Goal: Transaction & Acquisition: Obtain resource

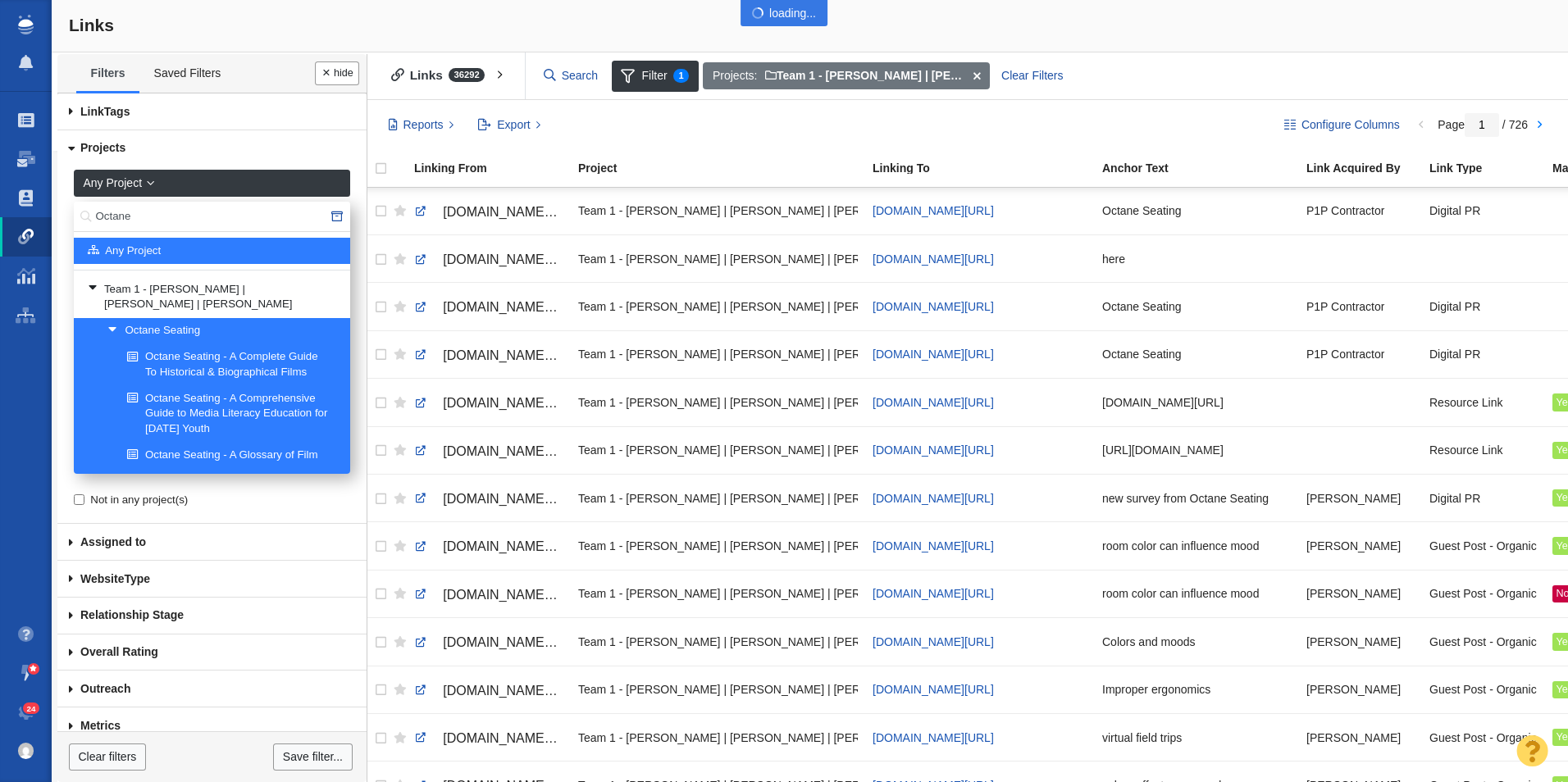
click at [161, 217] on div at bounding box center [784, 391] width 1568 height 782
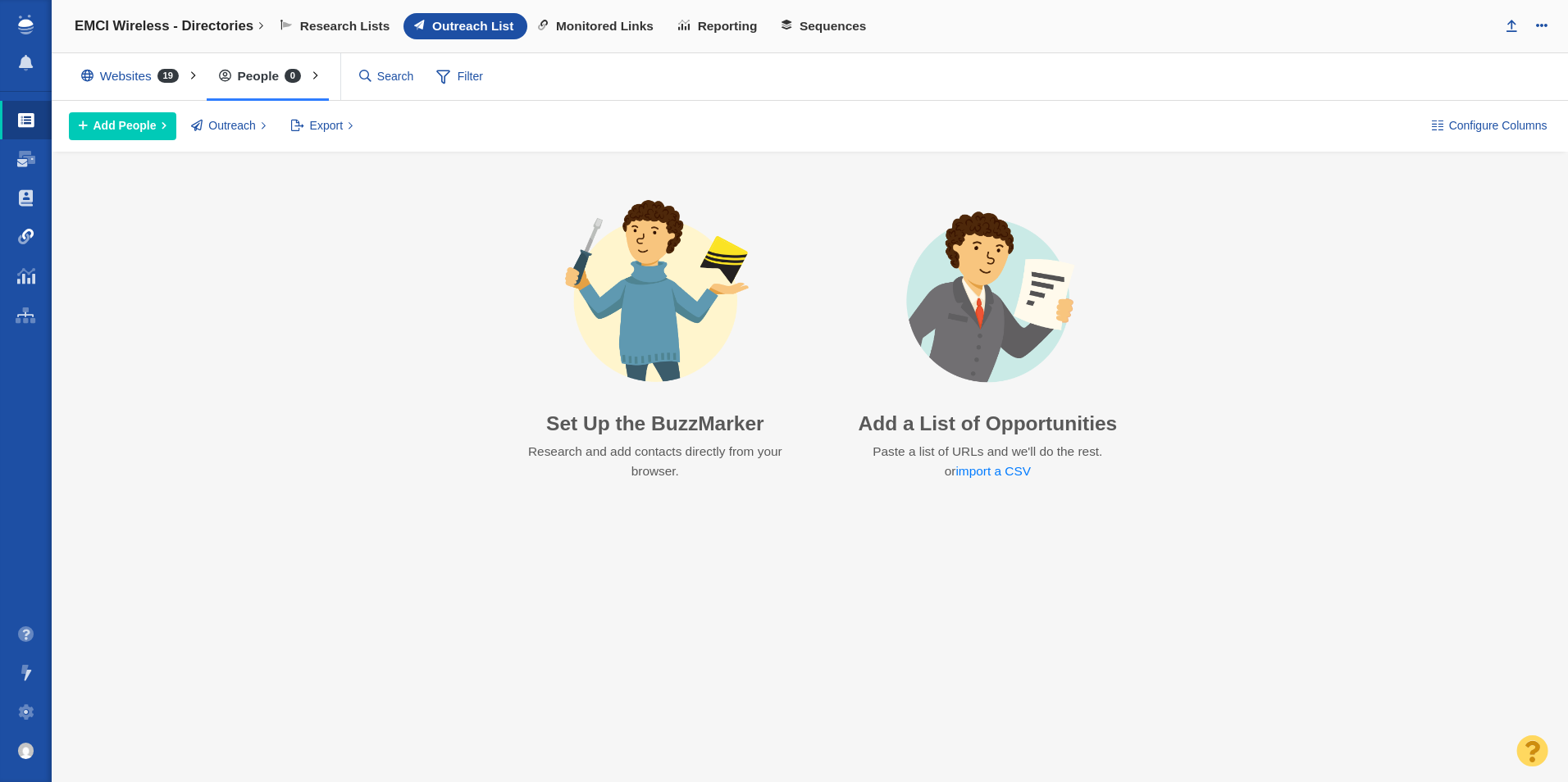
click at [21, 239] on span at bounding box center [26, 237] width 16 height 16
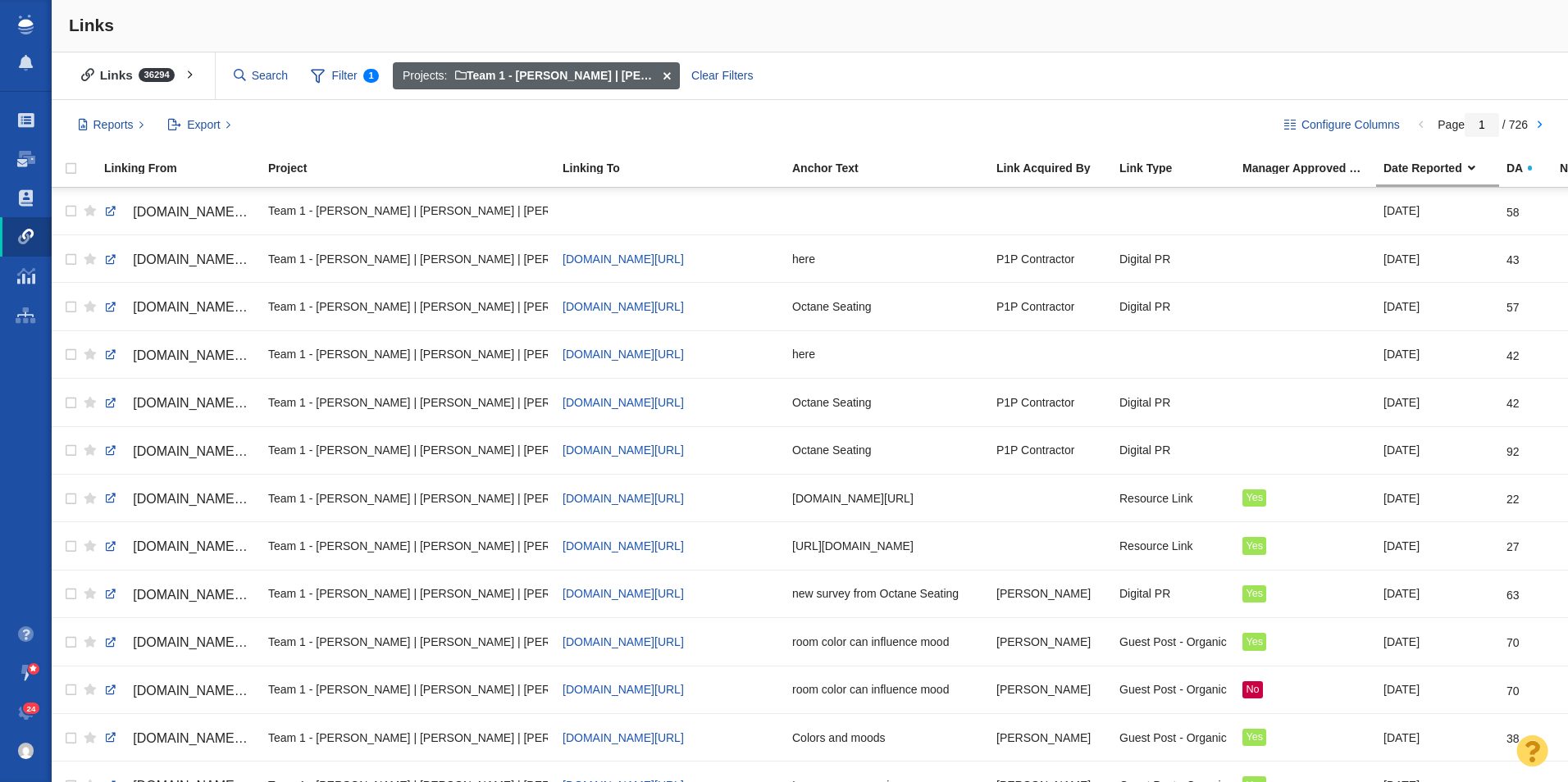
click at [669, 68] on span at bounding box center [667, 76] width 26 height 28
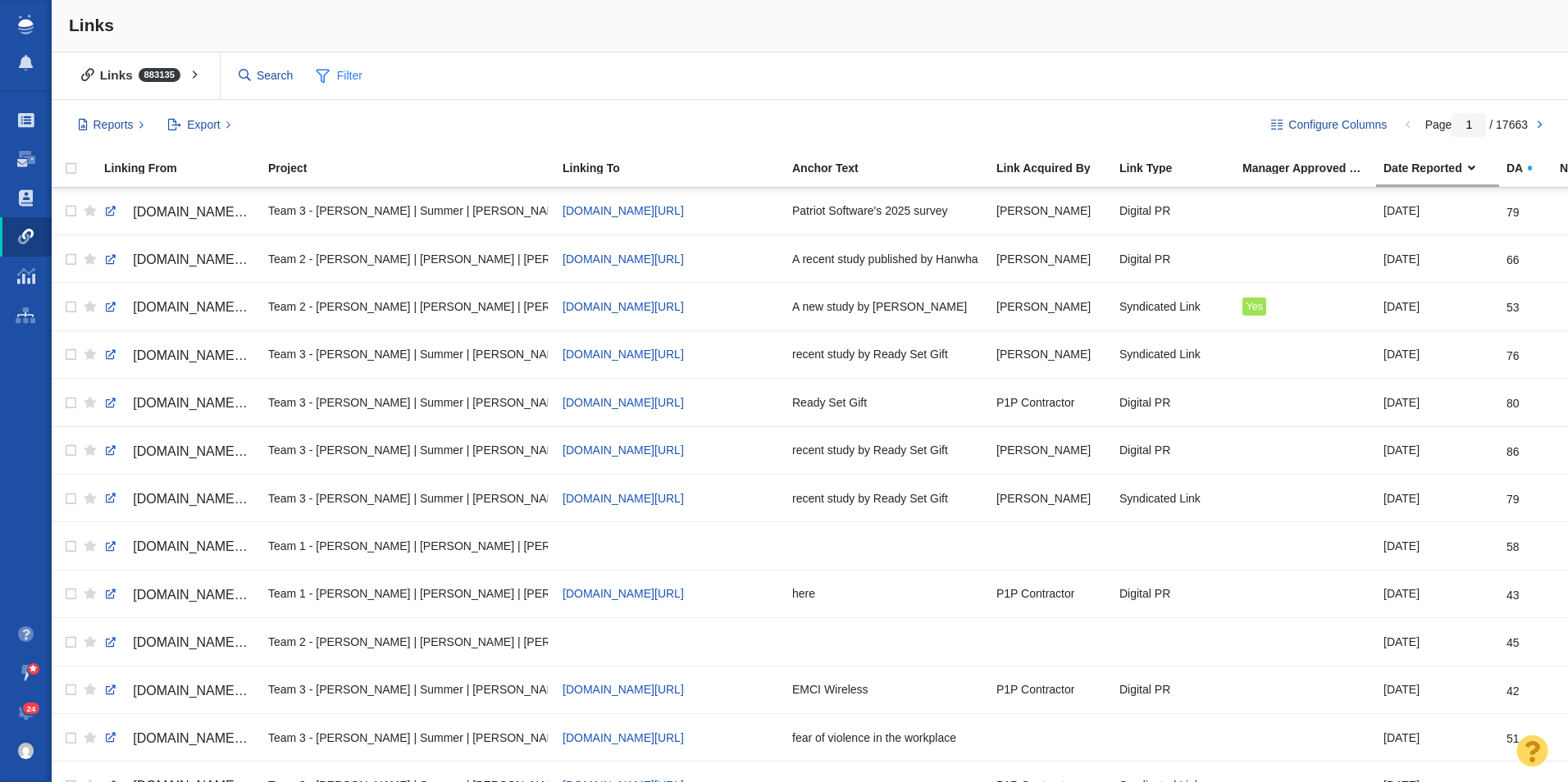
click at [336, 78] on span "Filter" at bounding box center [340, 76] width 66 height 31
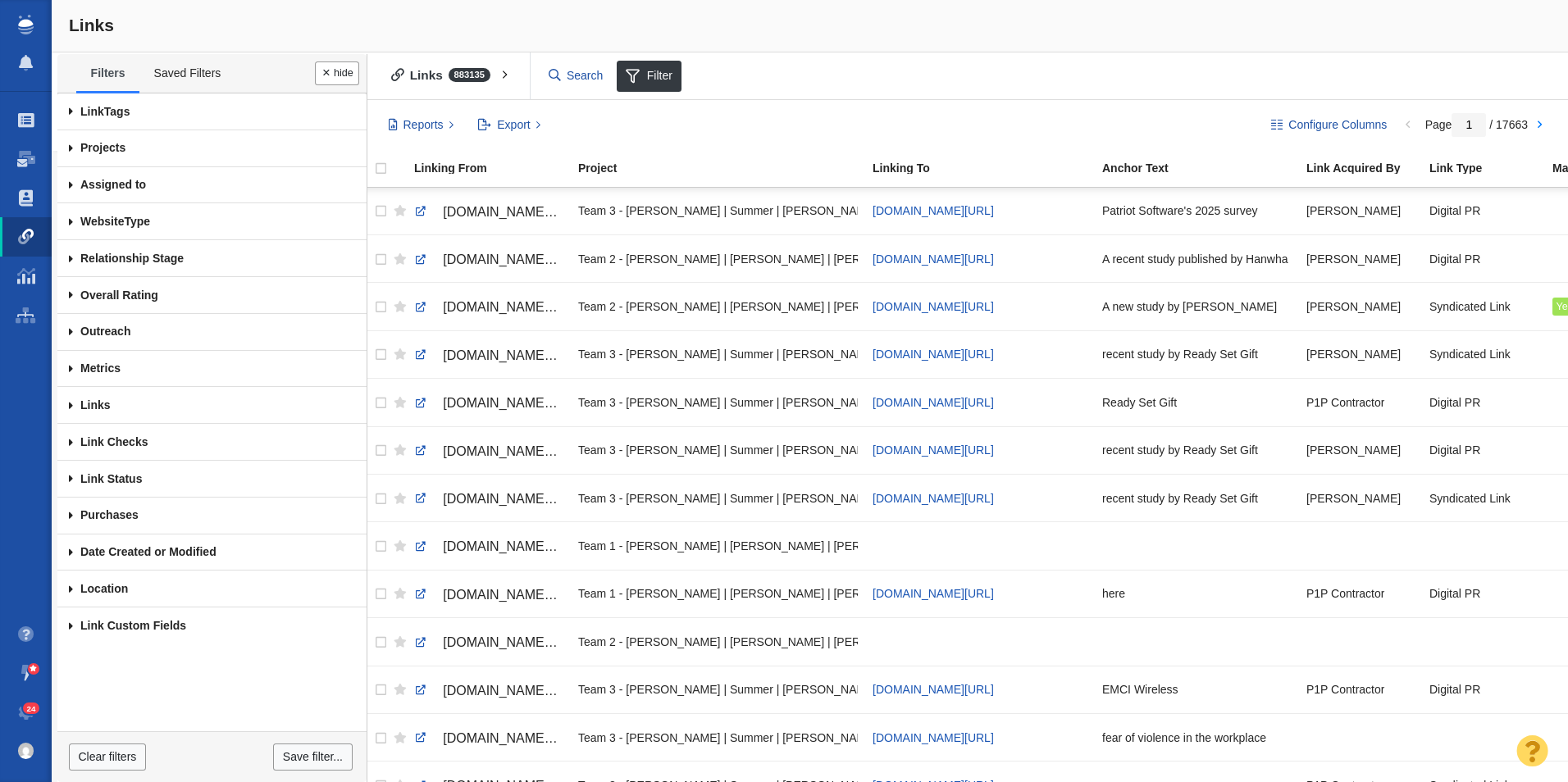
click at [70, 150] on span at bounding box center [71, 149] width 27 height 37
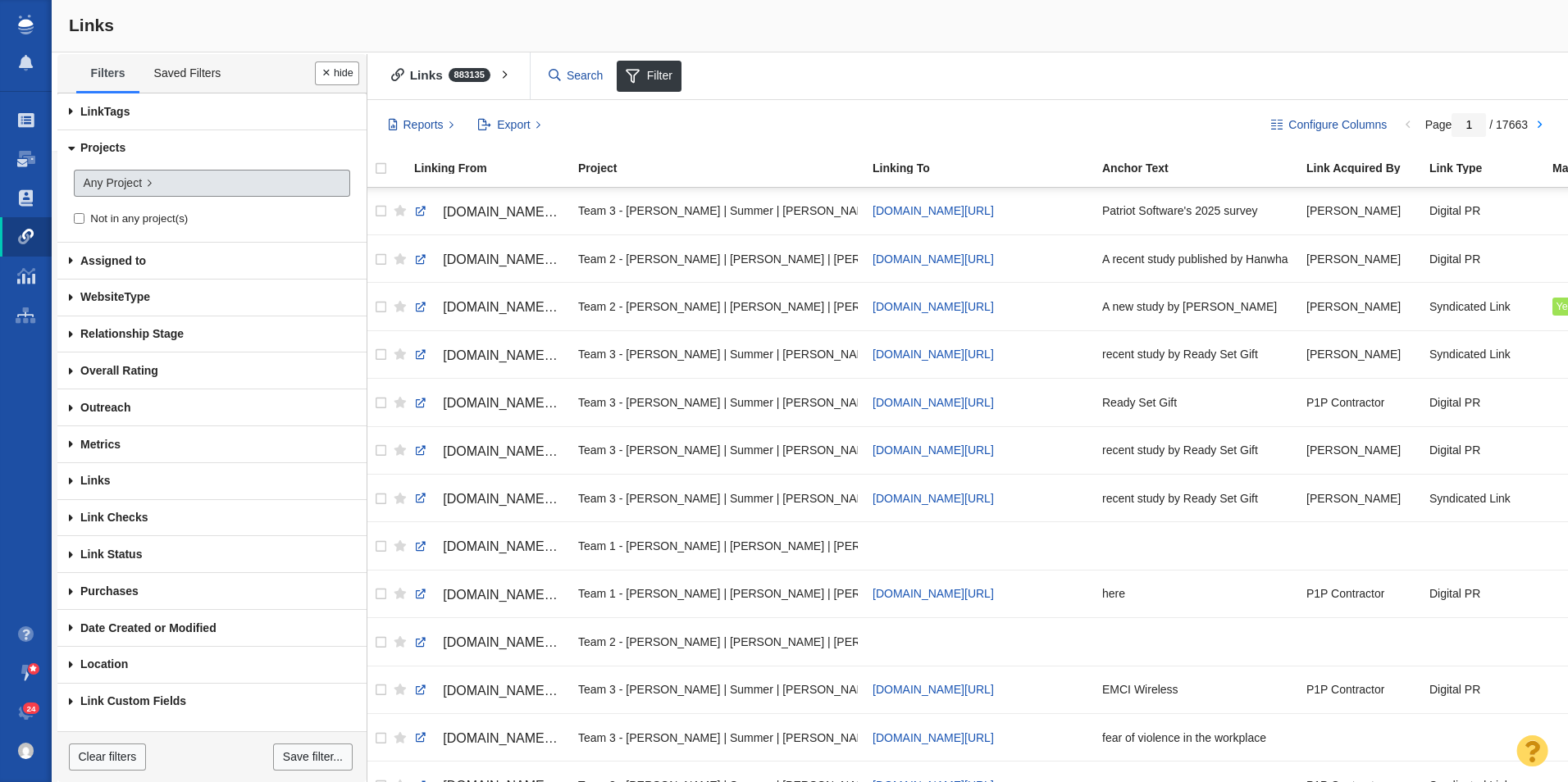
click at [128, 185] on span "Any Project" at bounding box center [113, 183] width 59 height 17
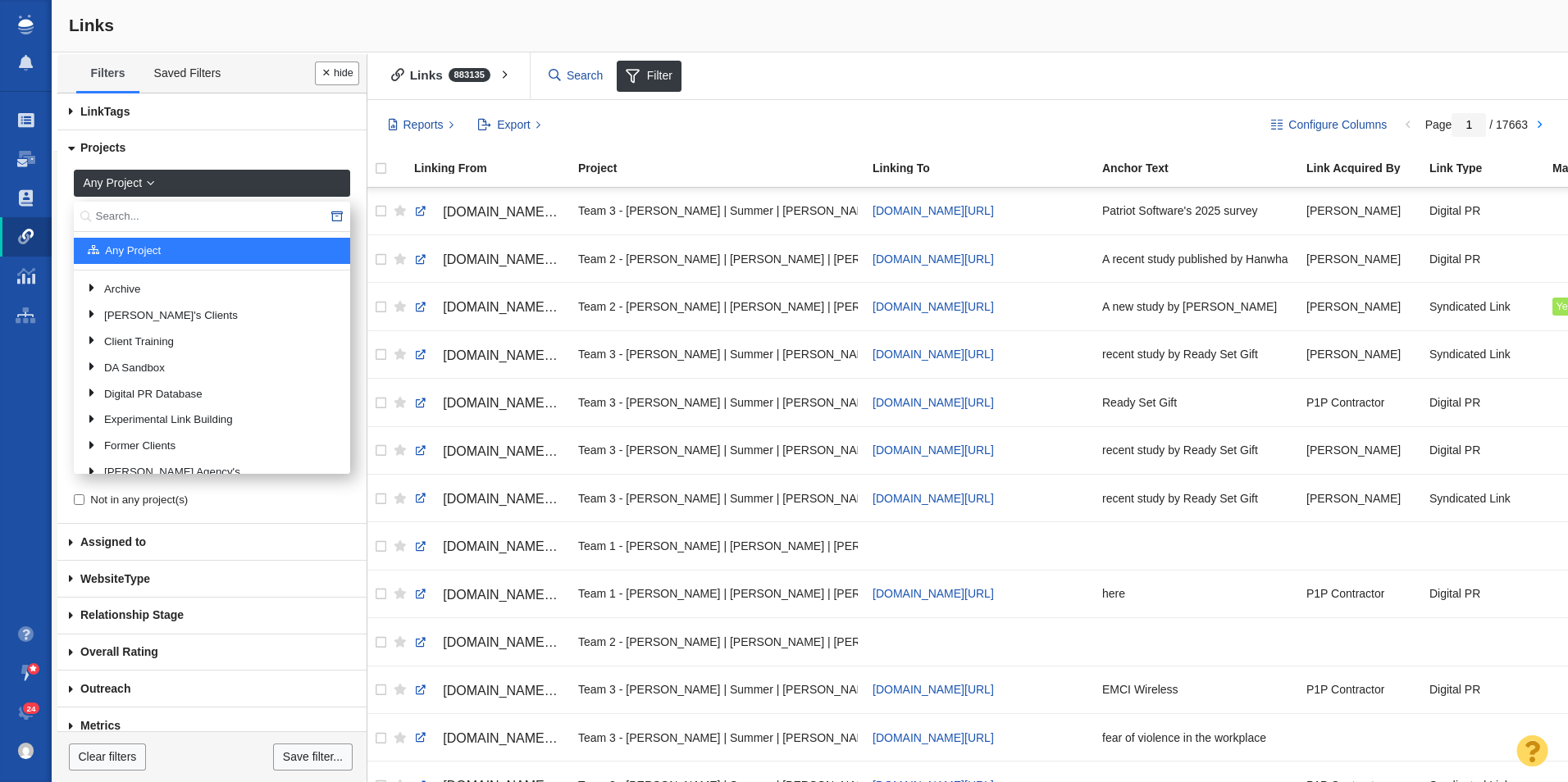
click at [175, 226] on input "text" at bounding box center [212, 216] width 276 height 30
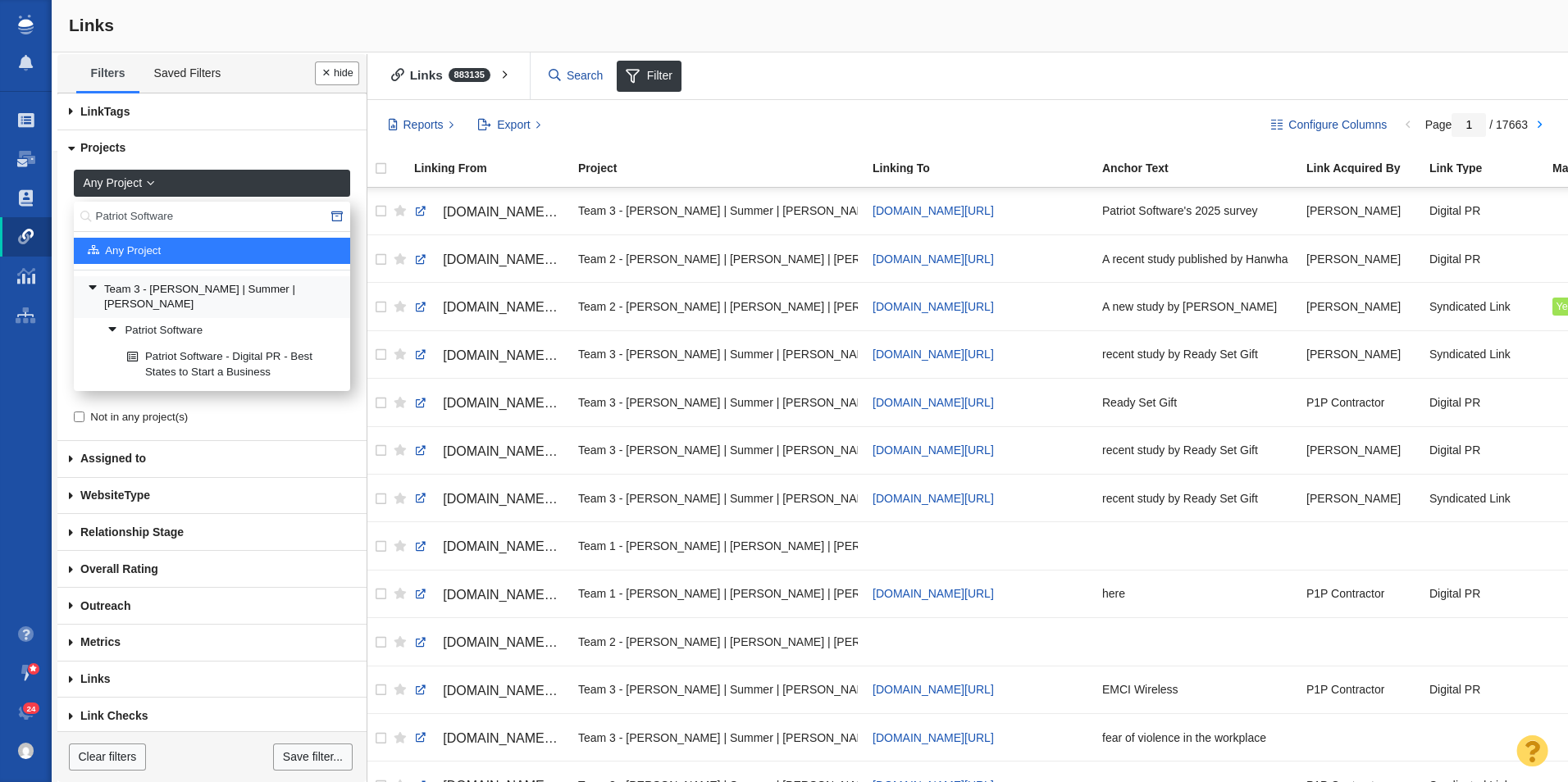
type input "Patriot Software"
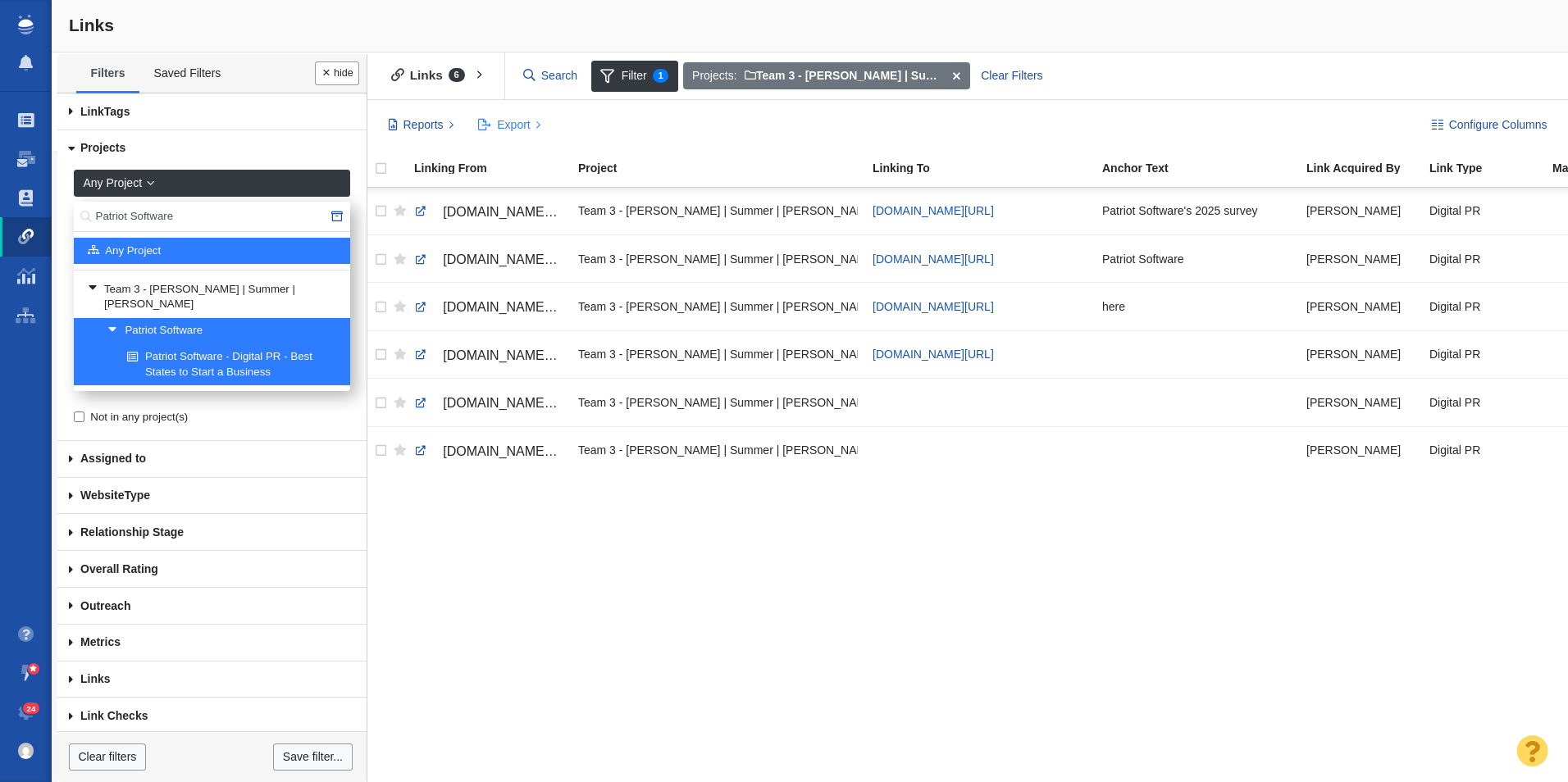
click at [517, 129] on span "Export" at bounding box center [513, 125] width 33 height 17
click at [608, 575] on div "[DOMAIN_NAME][URL] Team 3 - [PERSON_NAME] | Summer | [PERSON_NAME]\Patriot Soft…" at bounding box center [965, 484] width 1207 height 595
click at [503, 123] on span "Export" at bounding box center [513, 125] width 33 height 17
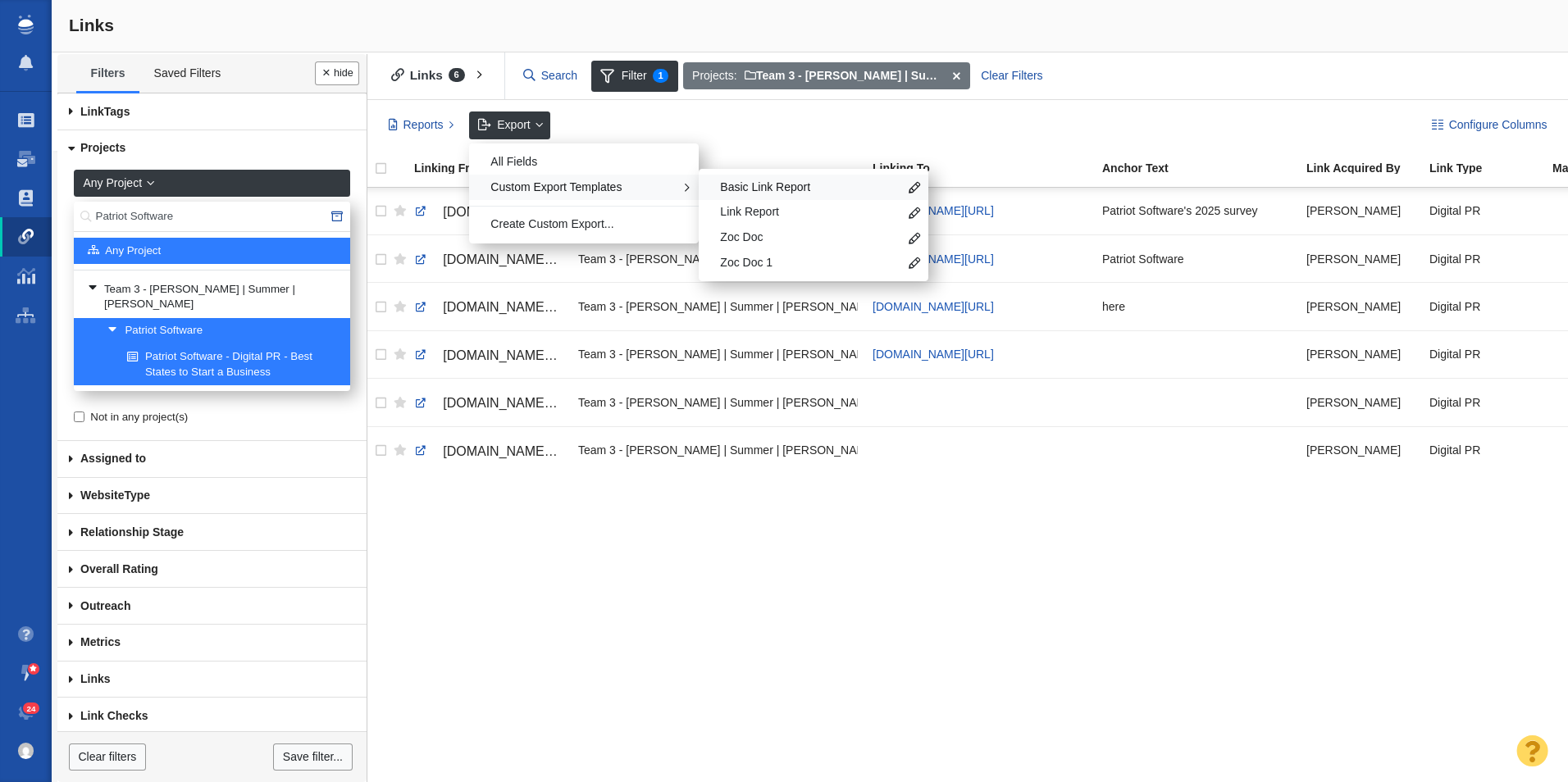
click at [852, 187] on span "Basic Link Report" at bounding box center [809, 187] width 178 height 16
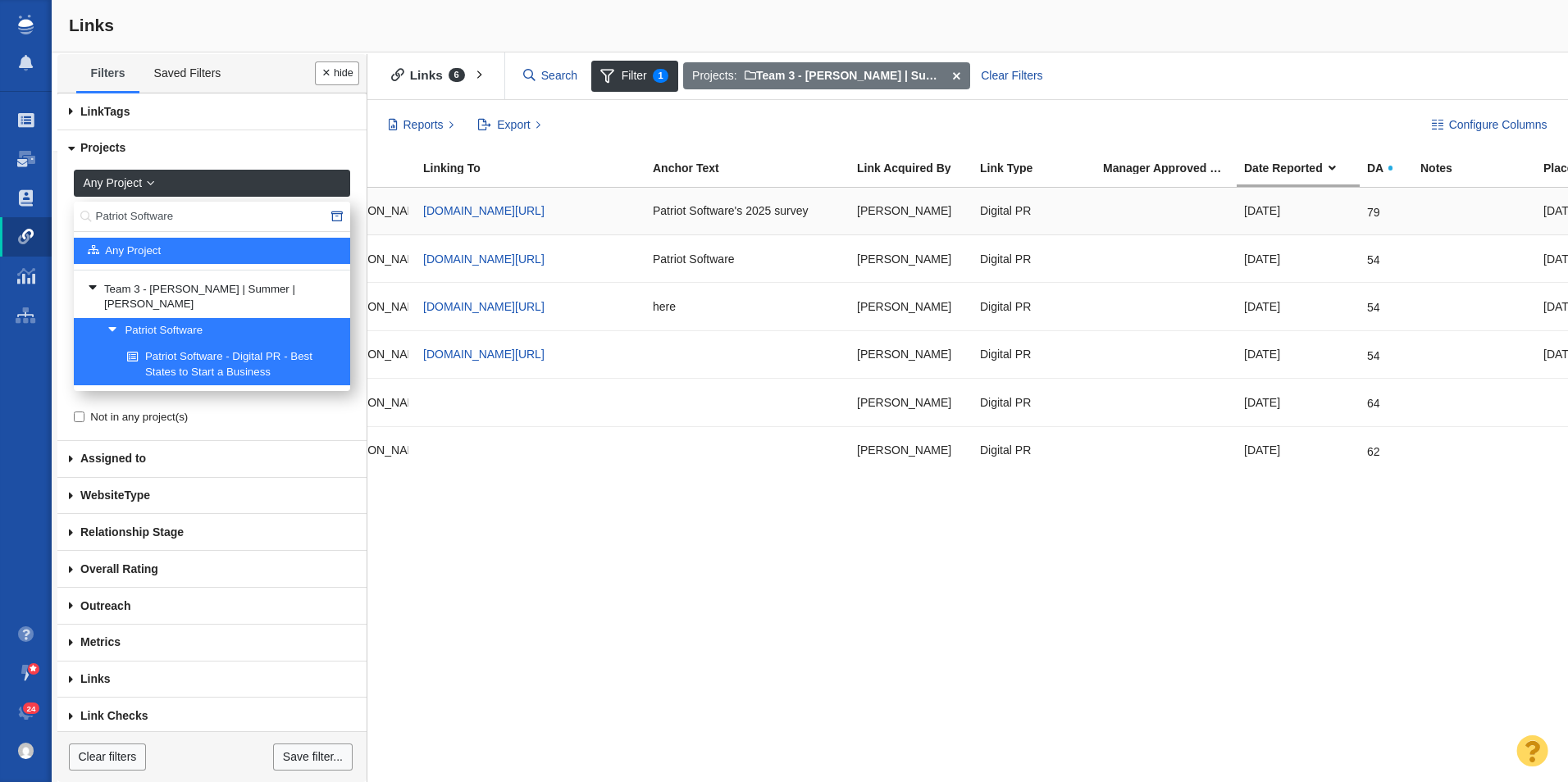
click at [1148, 206] on div at bounding box center [1167, 211] width 127 height 35
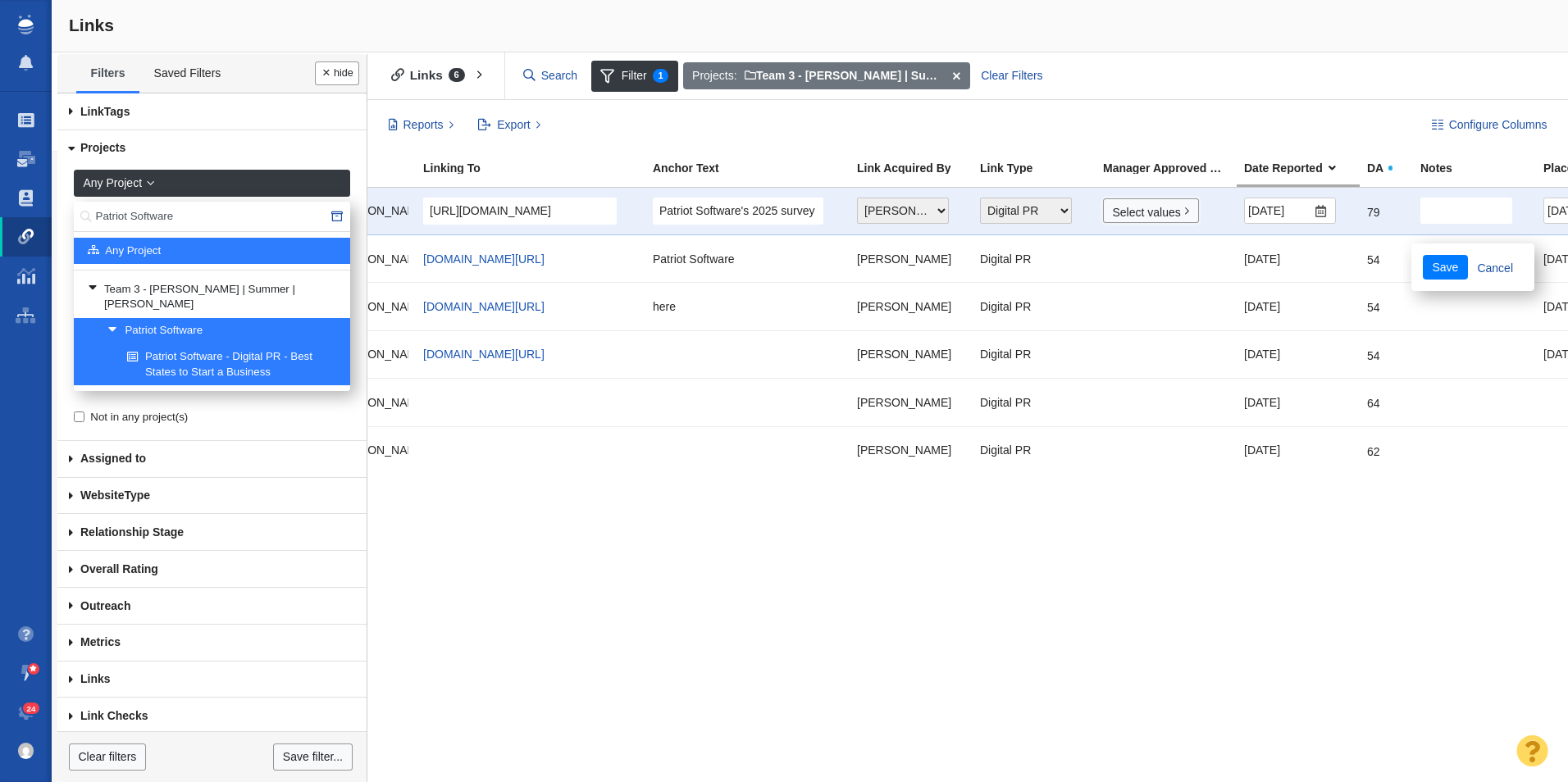
click at [1160, 215] on link "Select values" at bounding box center [1151, 211] width 96 height 25
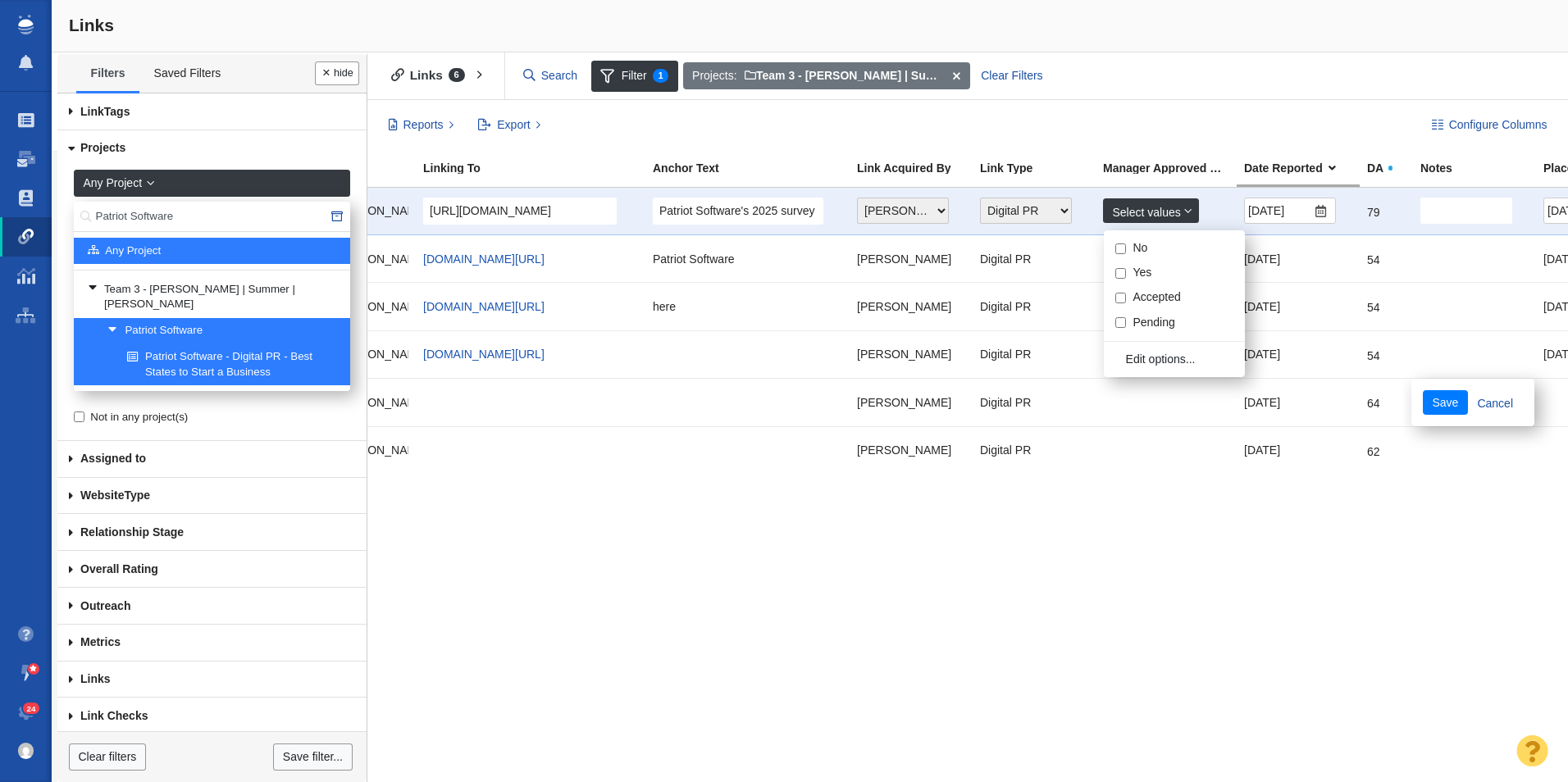
click at [1120, 248] on input "No" at bounding box center [1120, 248] width 11 height 11
checkbox input "true"
click at [1423, 391] on button "Save" at bounding box center [1445, 403] width 45 height 25
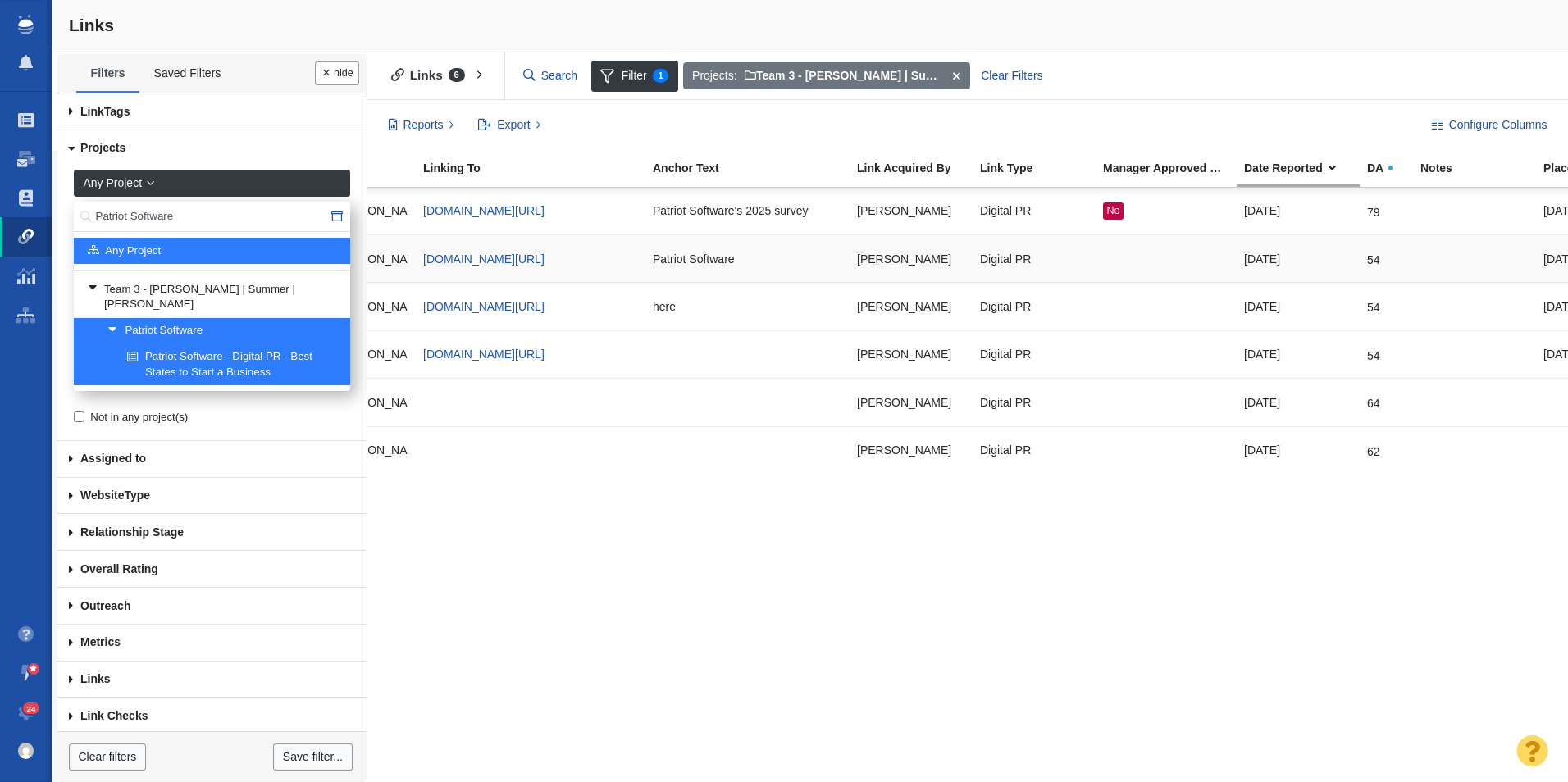
click at [1113, 266] on div at bounding box center [1167, 258] width 127 height 35
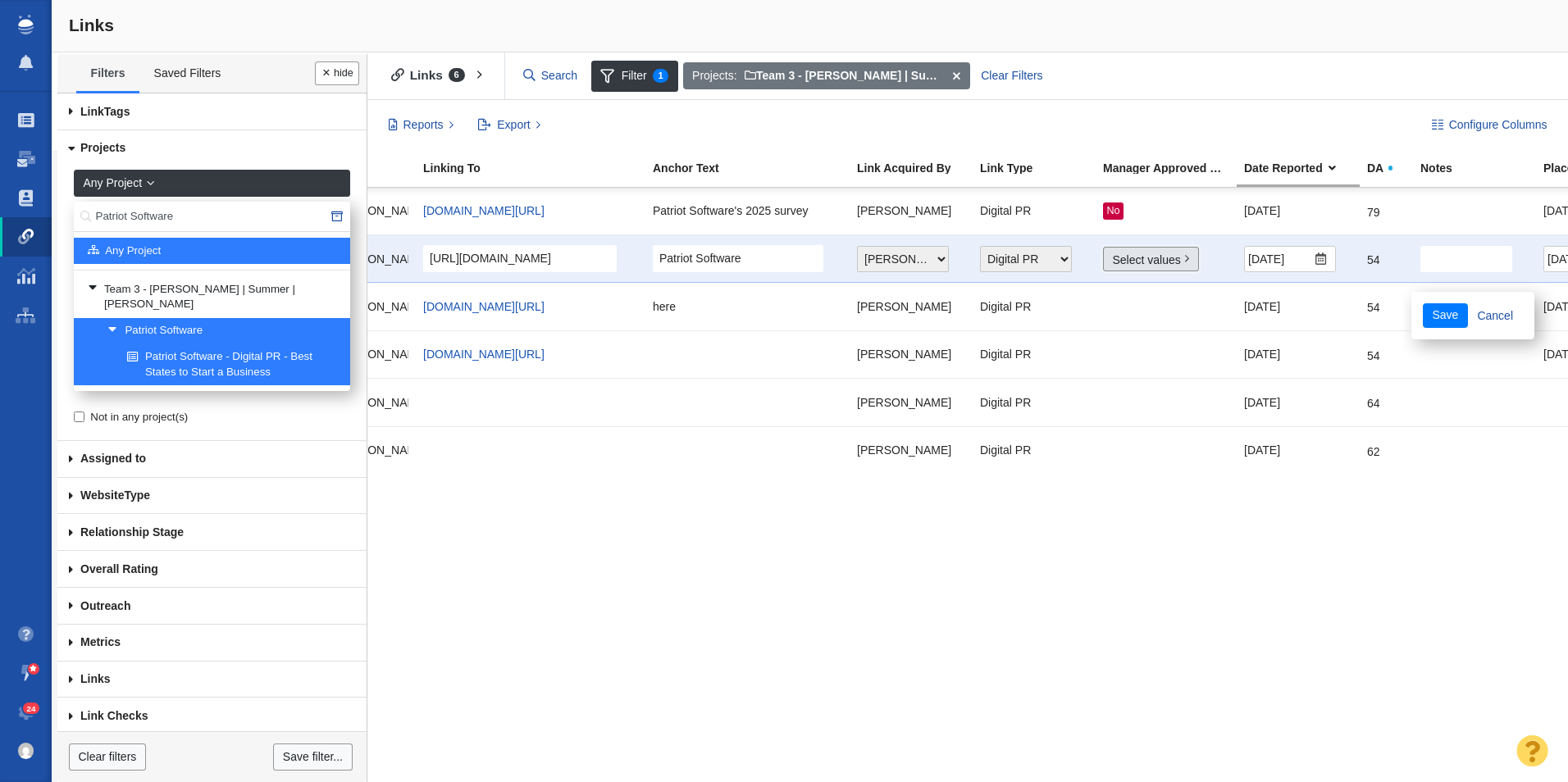
click at [1117, 259] on link "Select values" at bounding box center [1151, 259] width 96 height 25
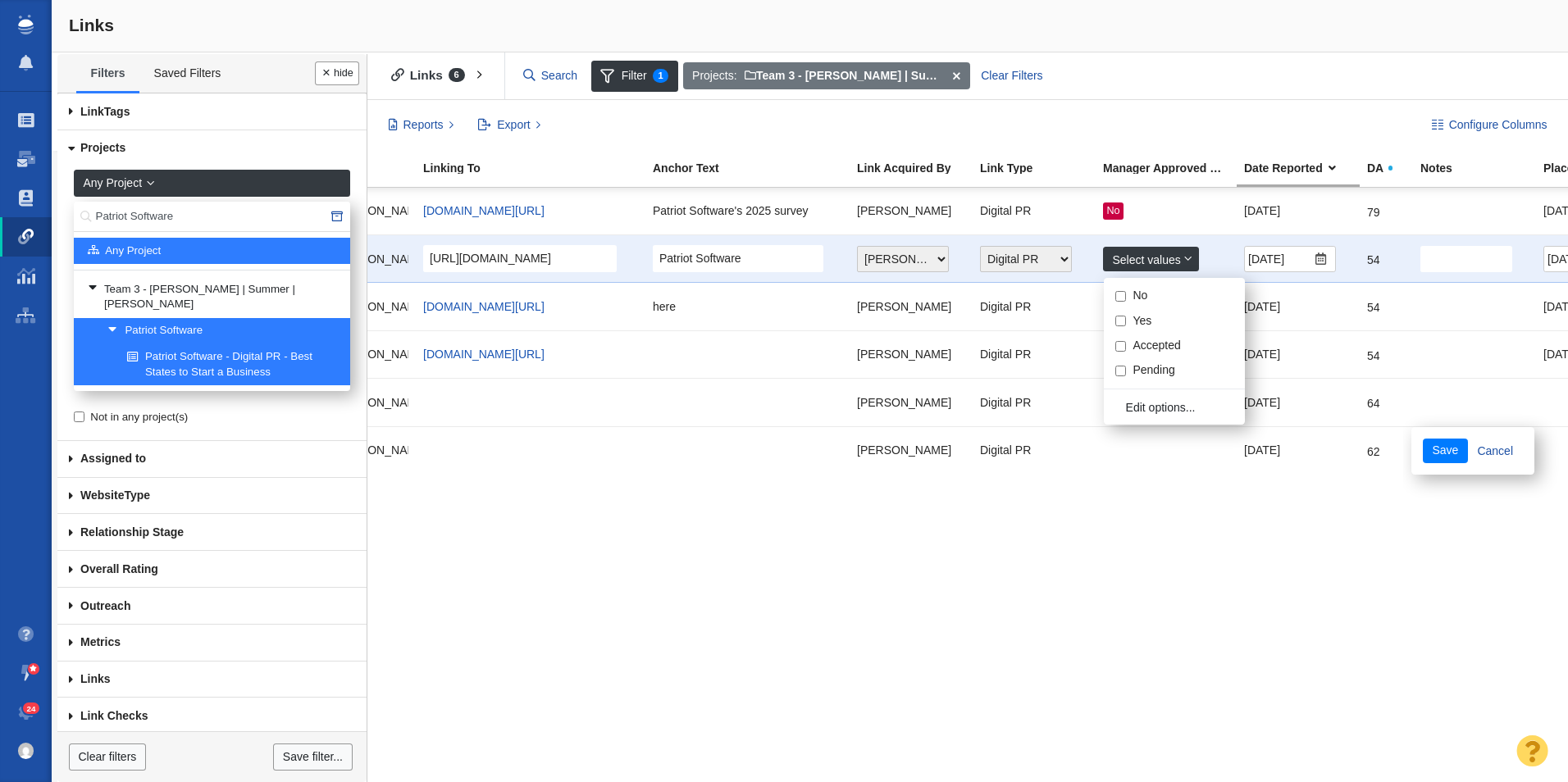
click at [1118, 318] on input "Yes" at bounding box center [1120, 321] width 11 height 11
checkbox input "true"
click at [1423, 438] on button "Save" at bounding box center [1445, 451] width 45 height 25
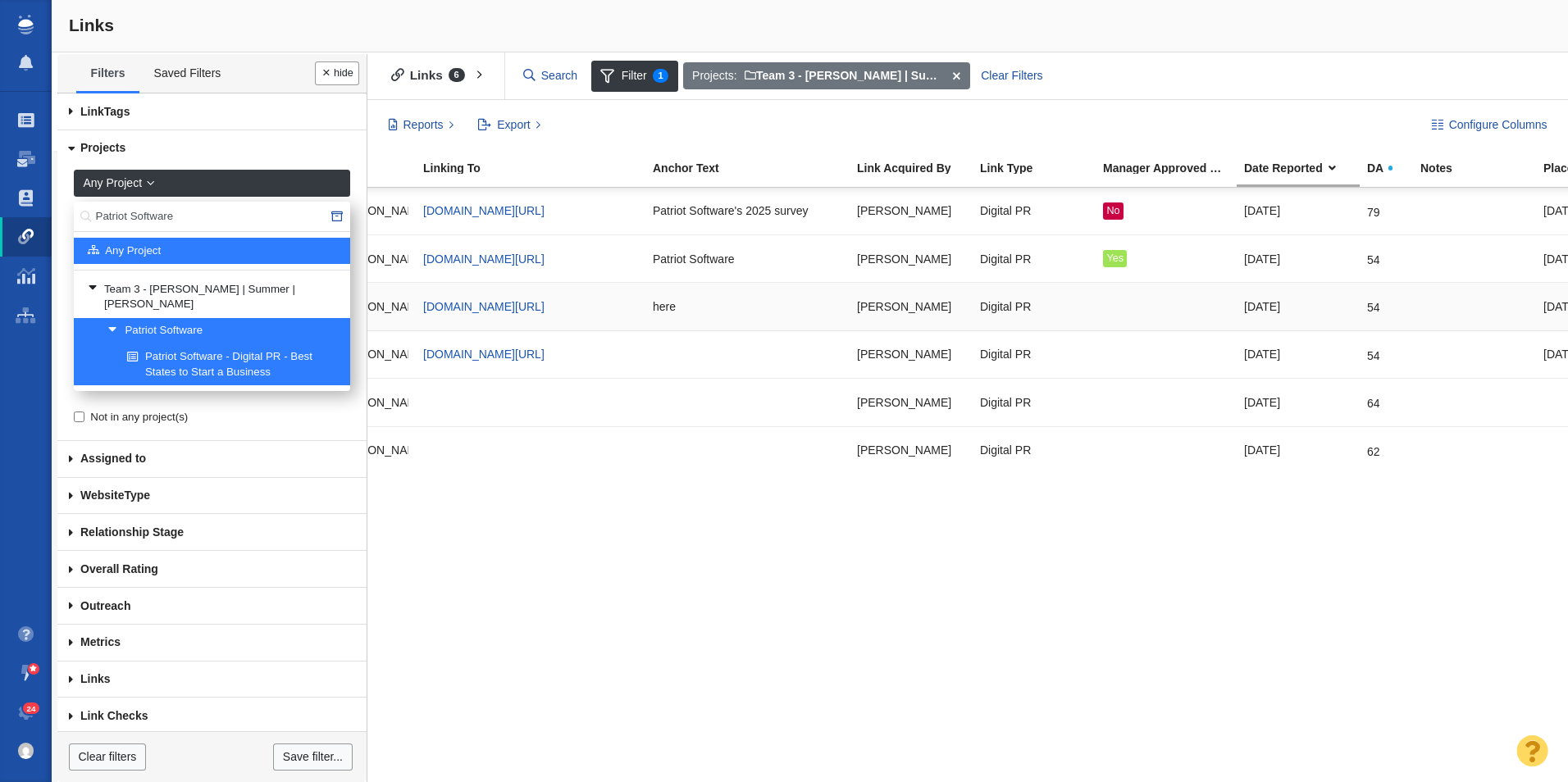
click at [1125, 305] on div at bounding box center [1167, 306] width 127 height 35
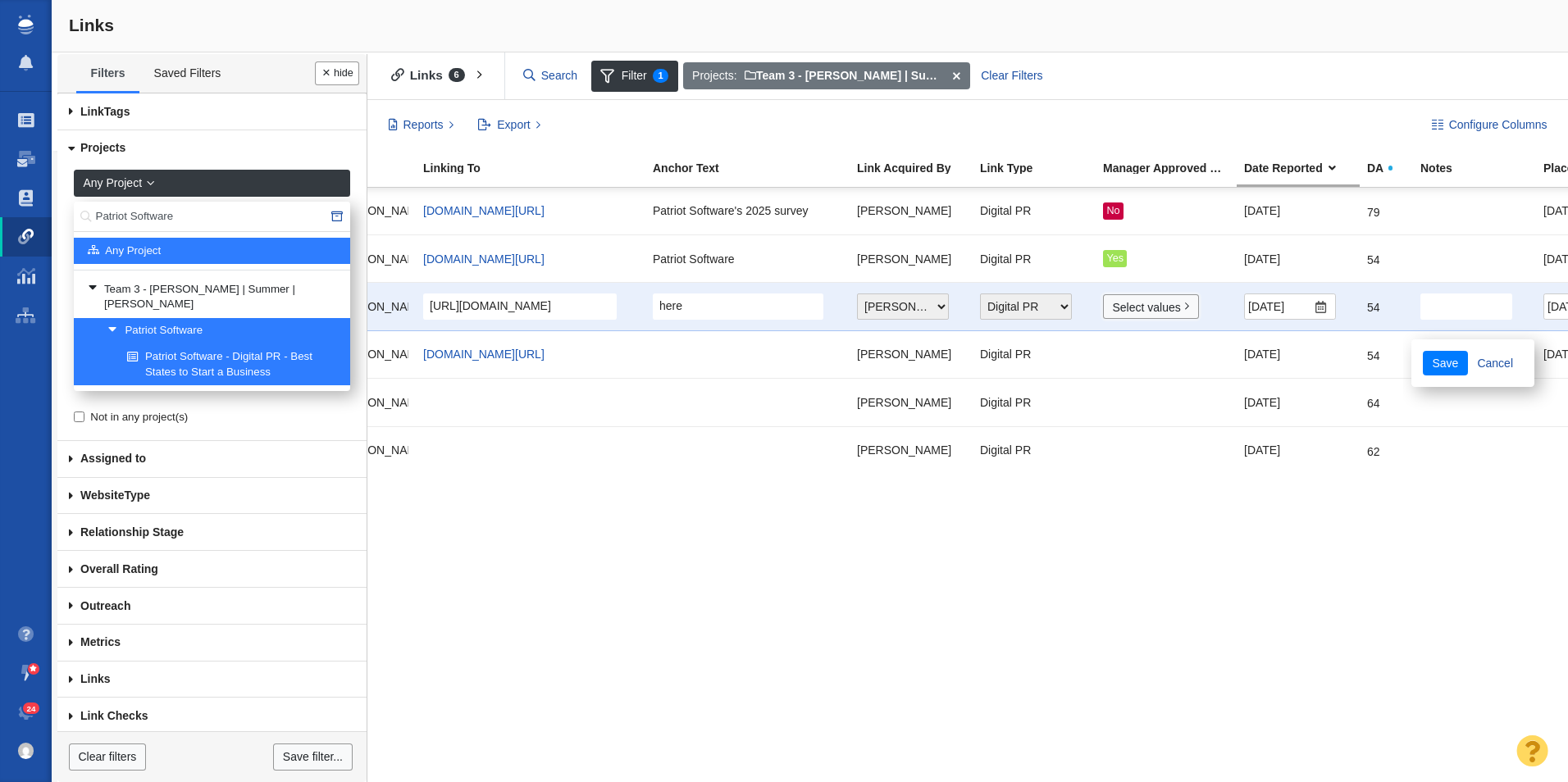
click at [1125, 305] on link "Select values" at bounding box center [1151, 307] width 96 height 25
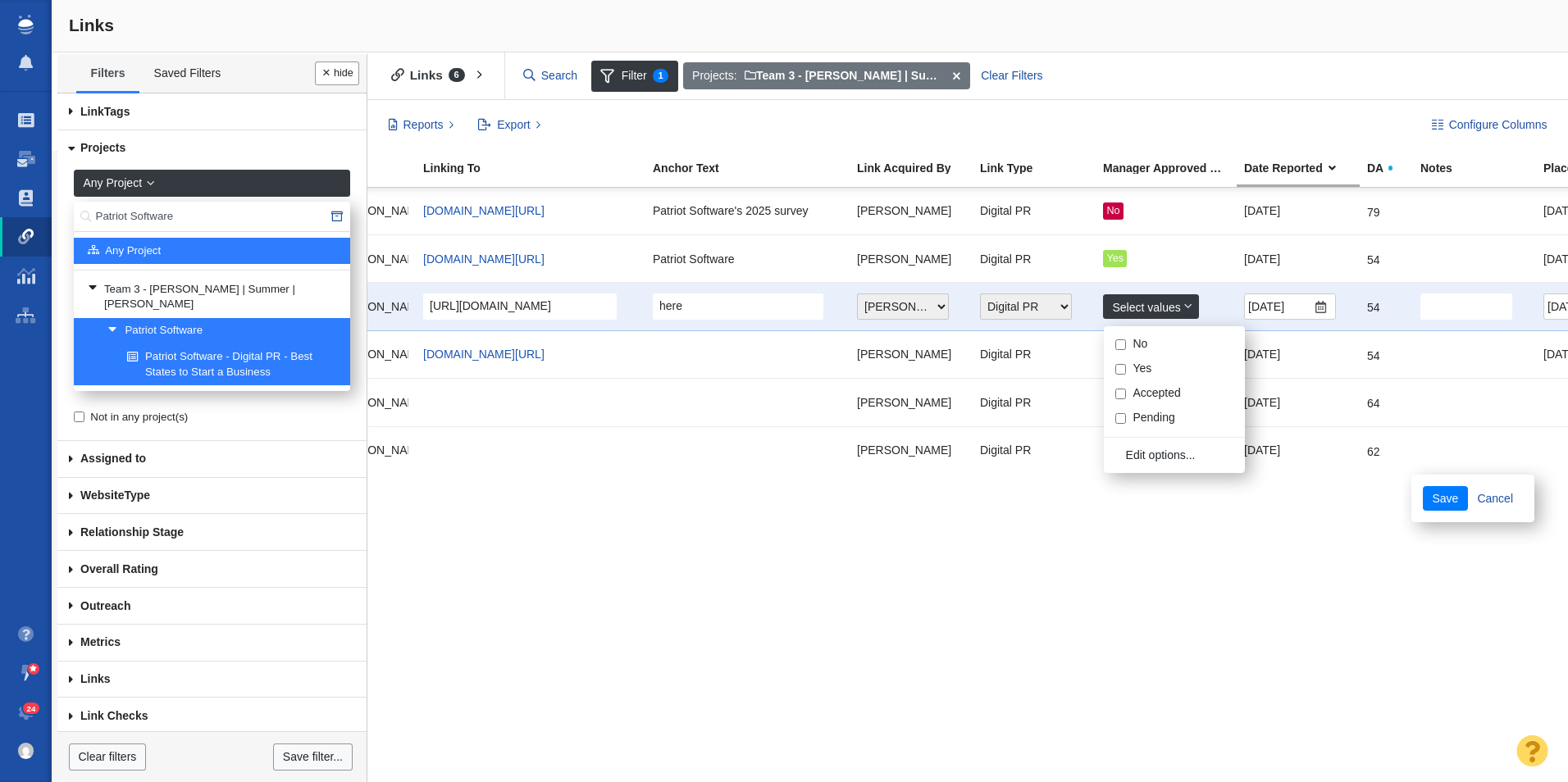
click at [1115, 348] on div "No Yes Accepted Pending" at bounding box center [1174, 382] width 141 height 99
click at [1118, 345] on input "No" at bounding box center [1120, 345] width 11 height 11
checkbox input "true"
click at [1423, 486] on button "Save" at bounding box center [1445, 498] width 45 height 25
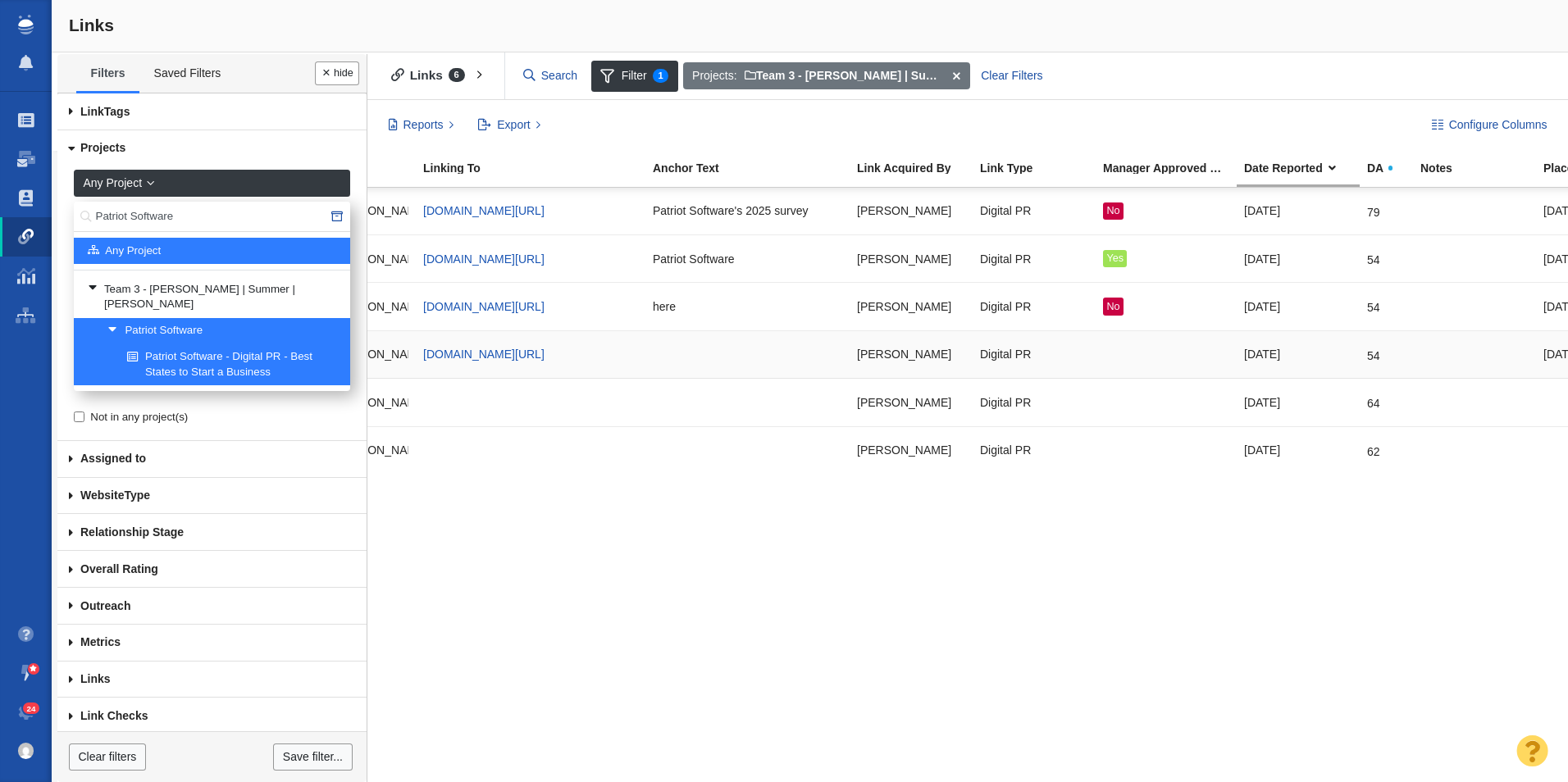
click at [1116, 345] on div at bounding box center [1167, 354] width 127 height 35
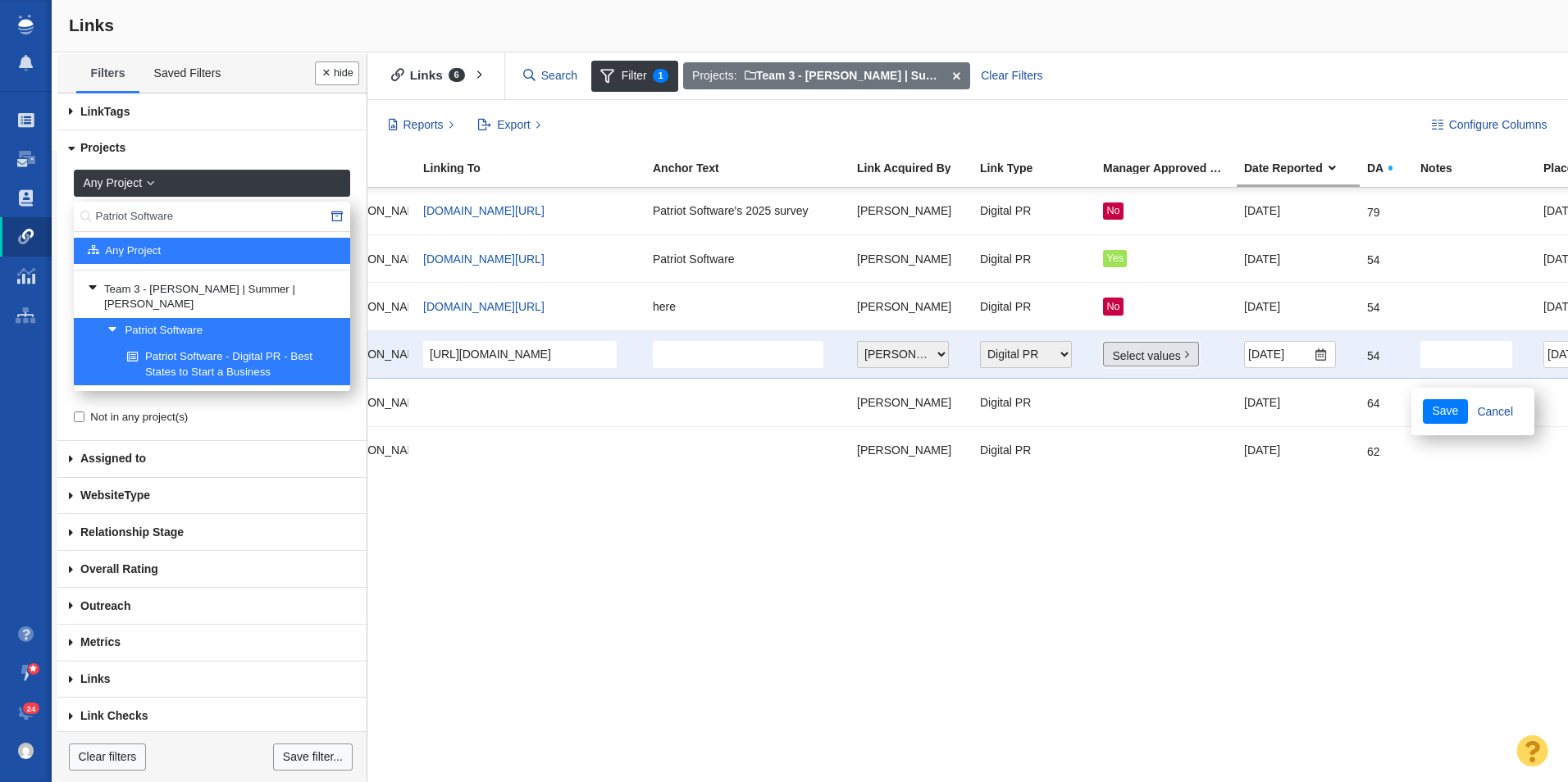
click at [1118, 354] on link "Select values" at bounding box center [1151, 354] width 96 height 25
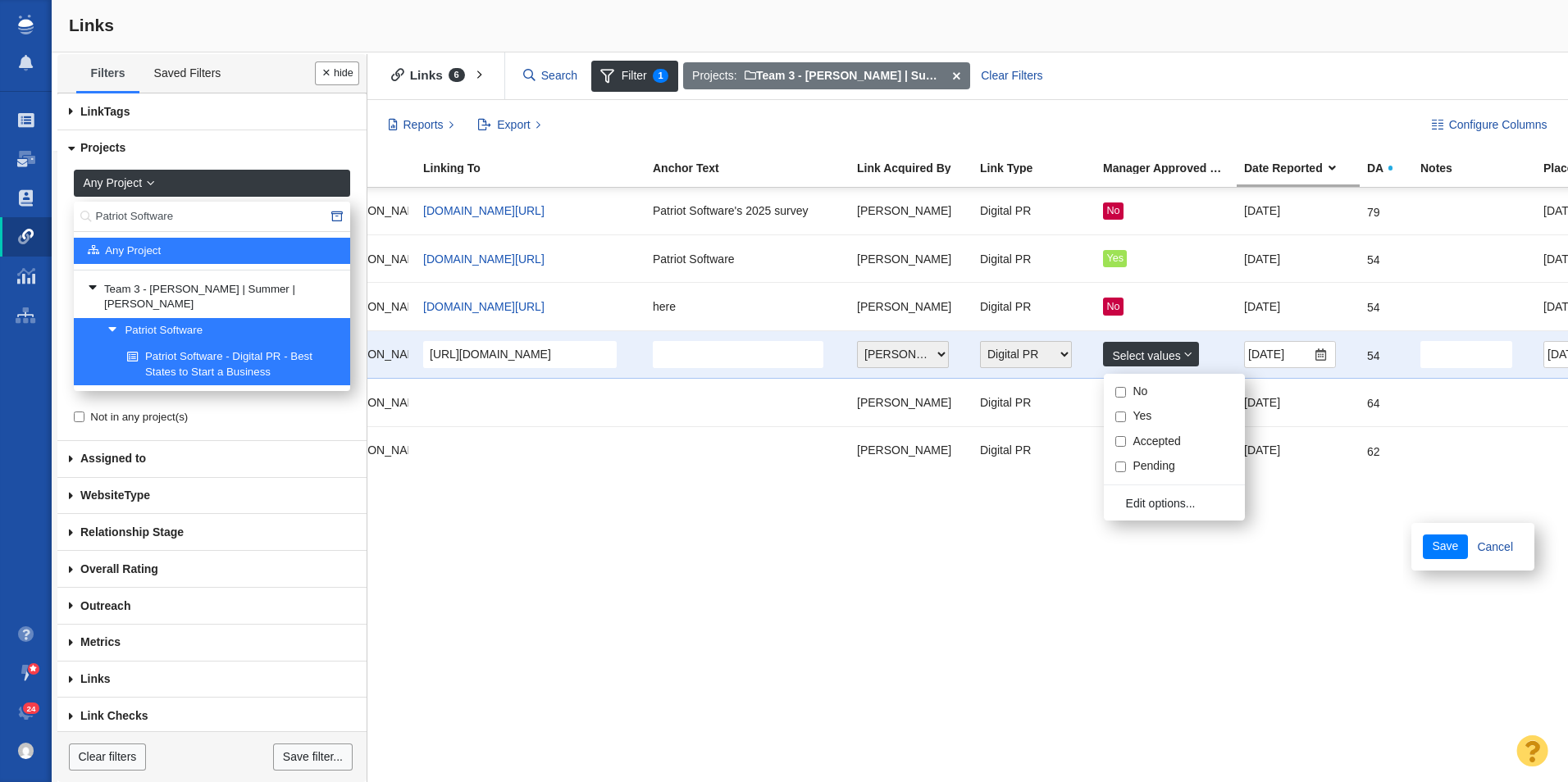
click at [1118, 391] on input "No" at bounding box center [1120, 392] width 11 height 11
checkbox input "true"
click at [1423, 534] on button "Save" at bounding box center [1445, 547] width 45 height 25
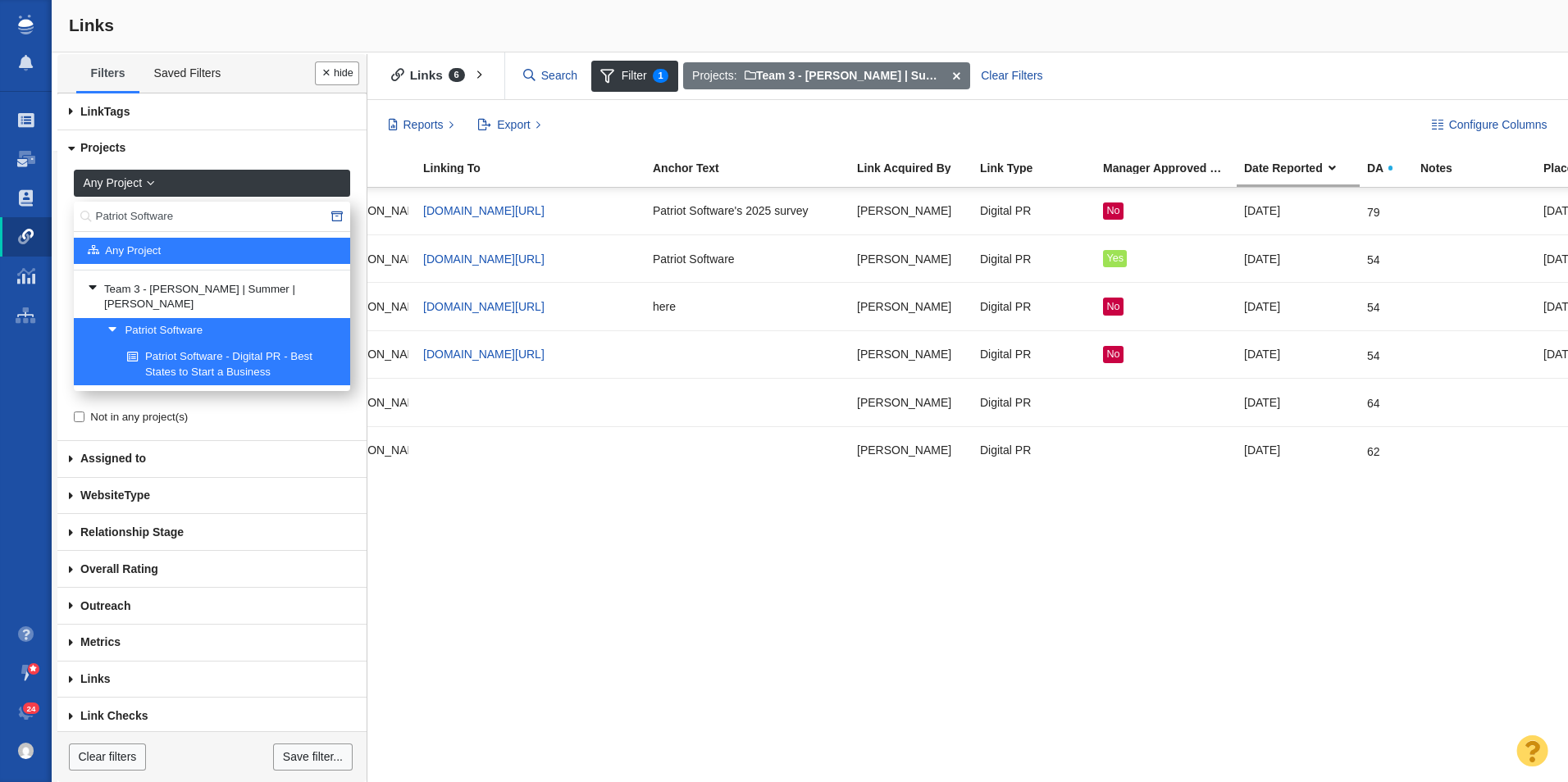
click at [1106, 571] on div "[DOMAIN_NAME][URL] Team 3 - [PERSON_NAME] | Summer | [PERSON_NAME]\Patriot Soft…" at bounding box center [965, 484] width 1207 height 595
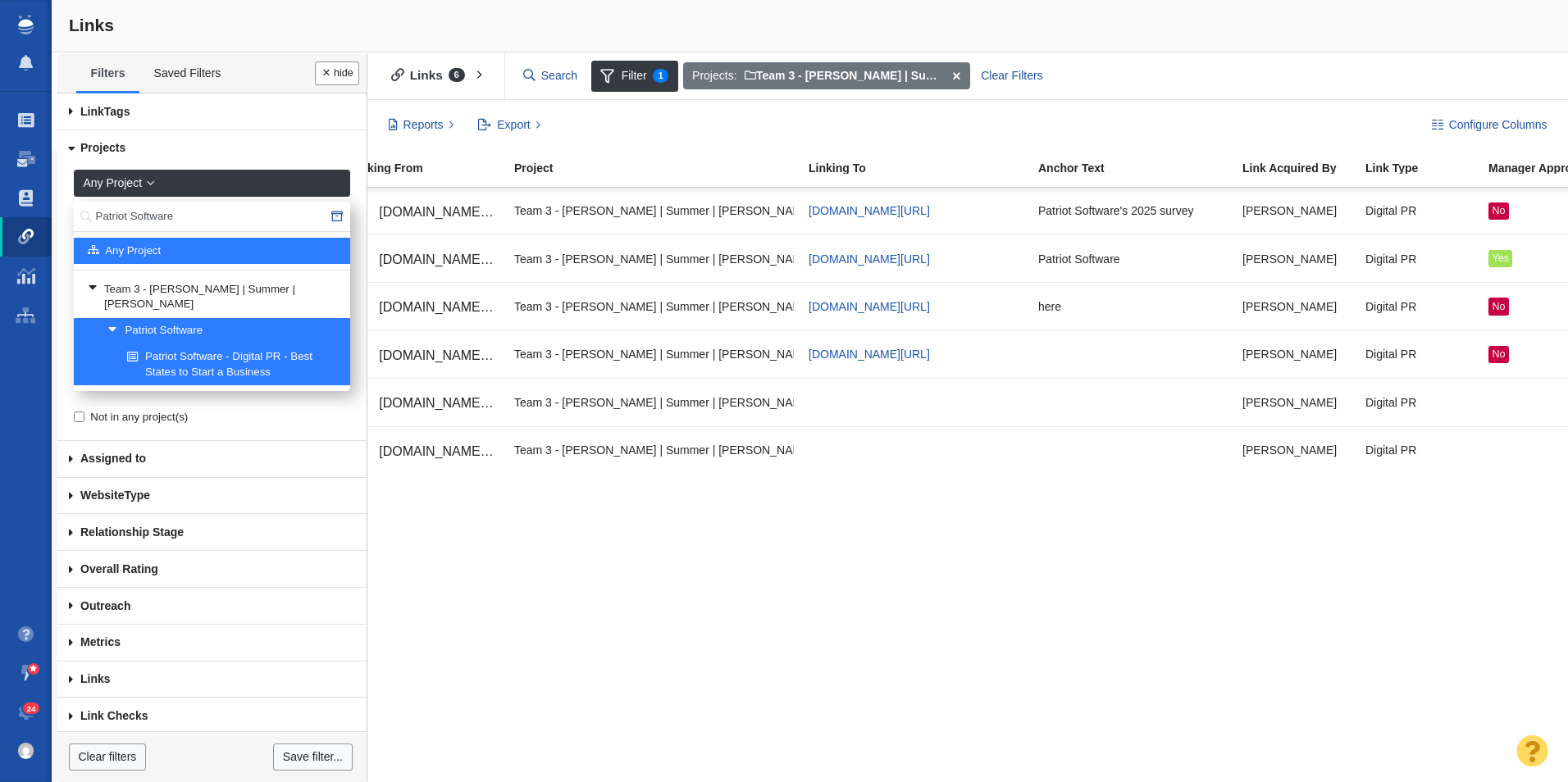
scroll to position [0, 62]
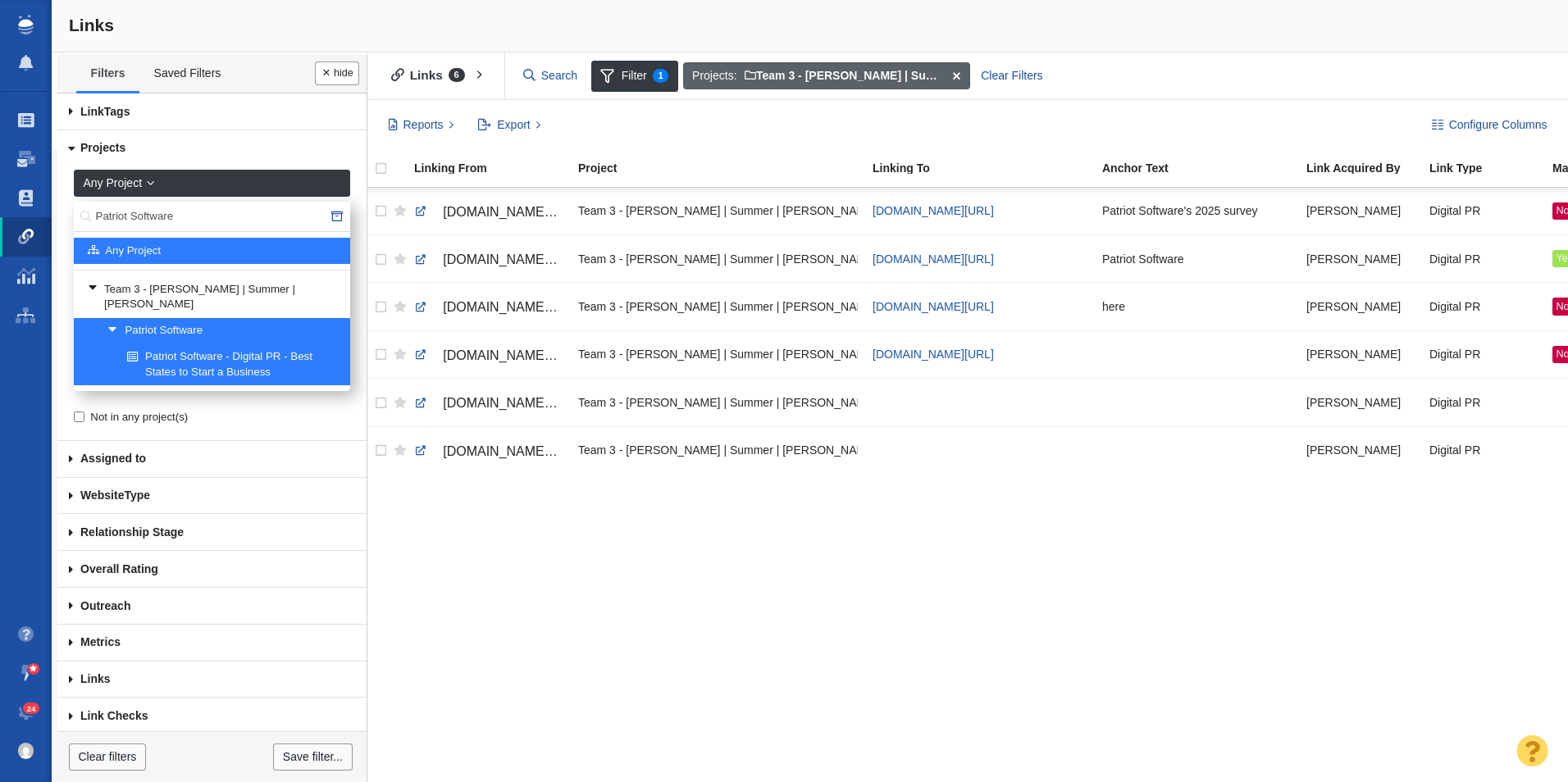
click at [961, 71] on span at bounding box center [957, 76] width 26 height 28
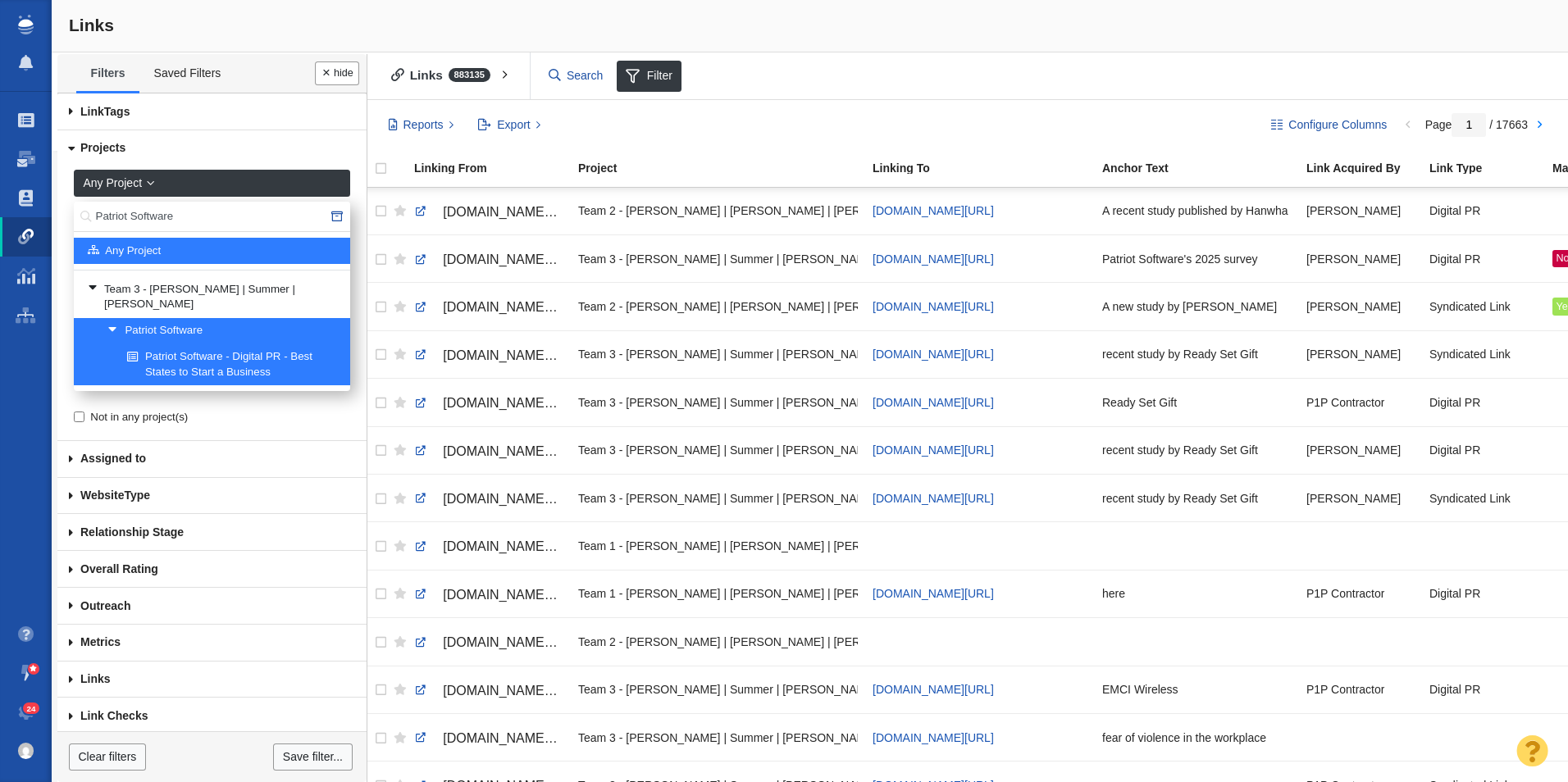
drag, startPoint x: 210, startPoint y: 214, endPoint x: 63, endPoint y: 214, distance: 147.0
click at [63, 214] on div "Any Project Patriot Software Any Project Team 3 - [PERSON_NAME] | Summer | [PER…" at bounding box center [212, 303] width 309 height 274
type input "Octane"
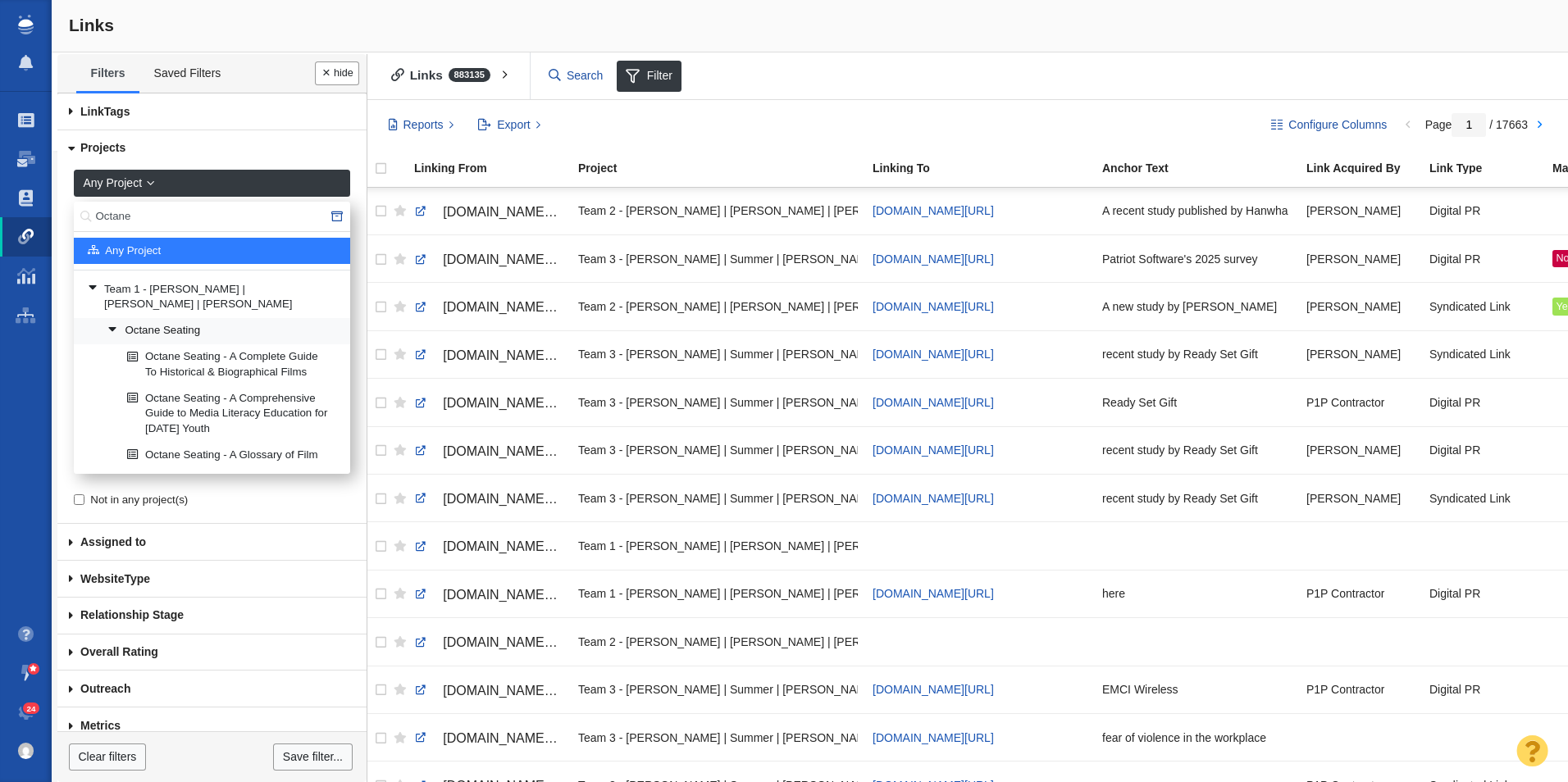
click at [174, 321] on link "Octane Seating" at bounding box center [222, 331] width 238 height 25
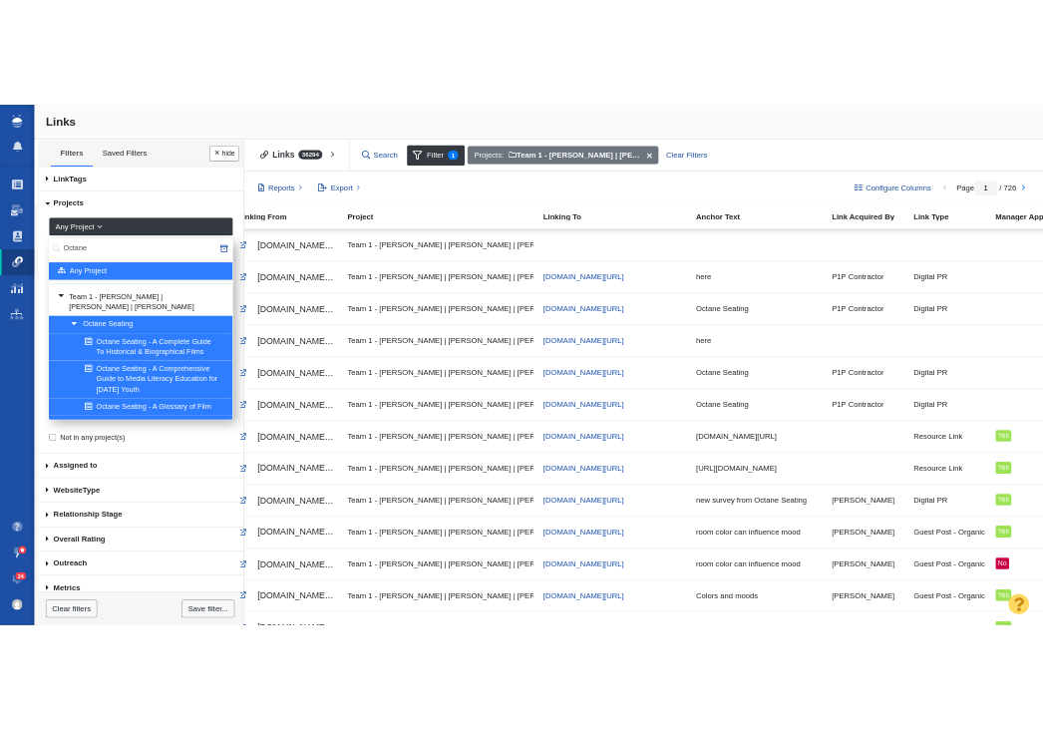
scroll to position [0, 69]
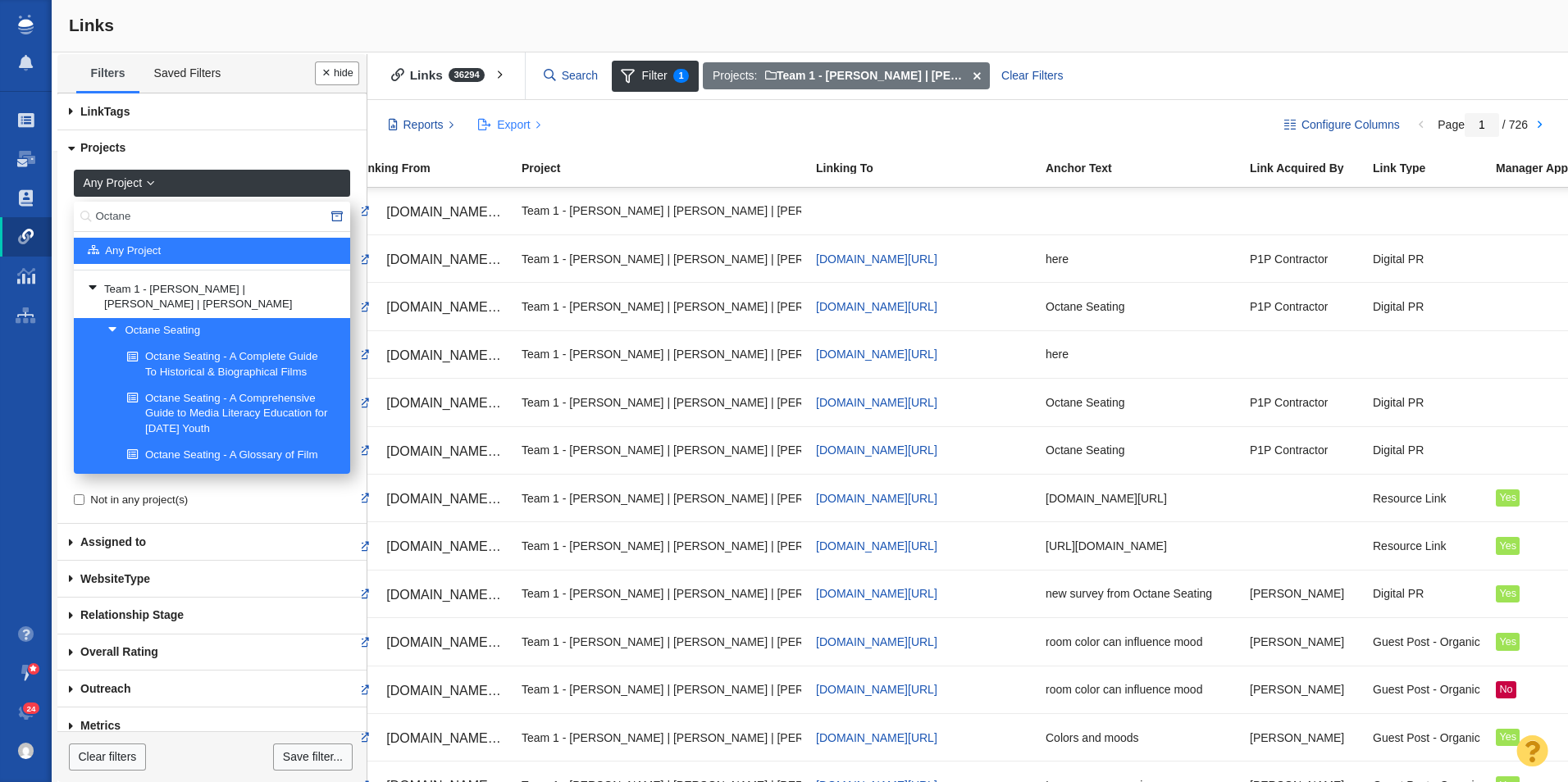
click at [514, 116] on button "Export" at bounding box center [509, 126] width 81 height 28
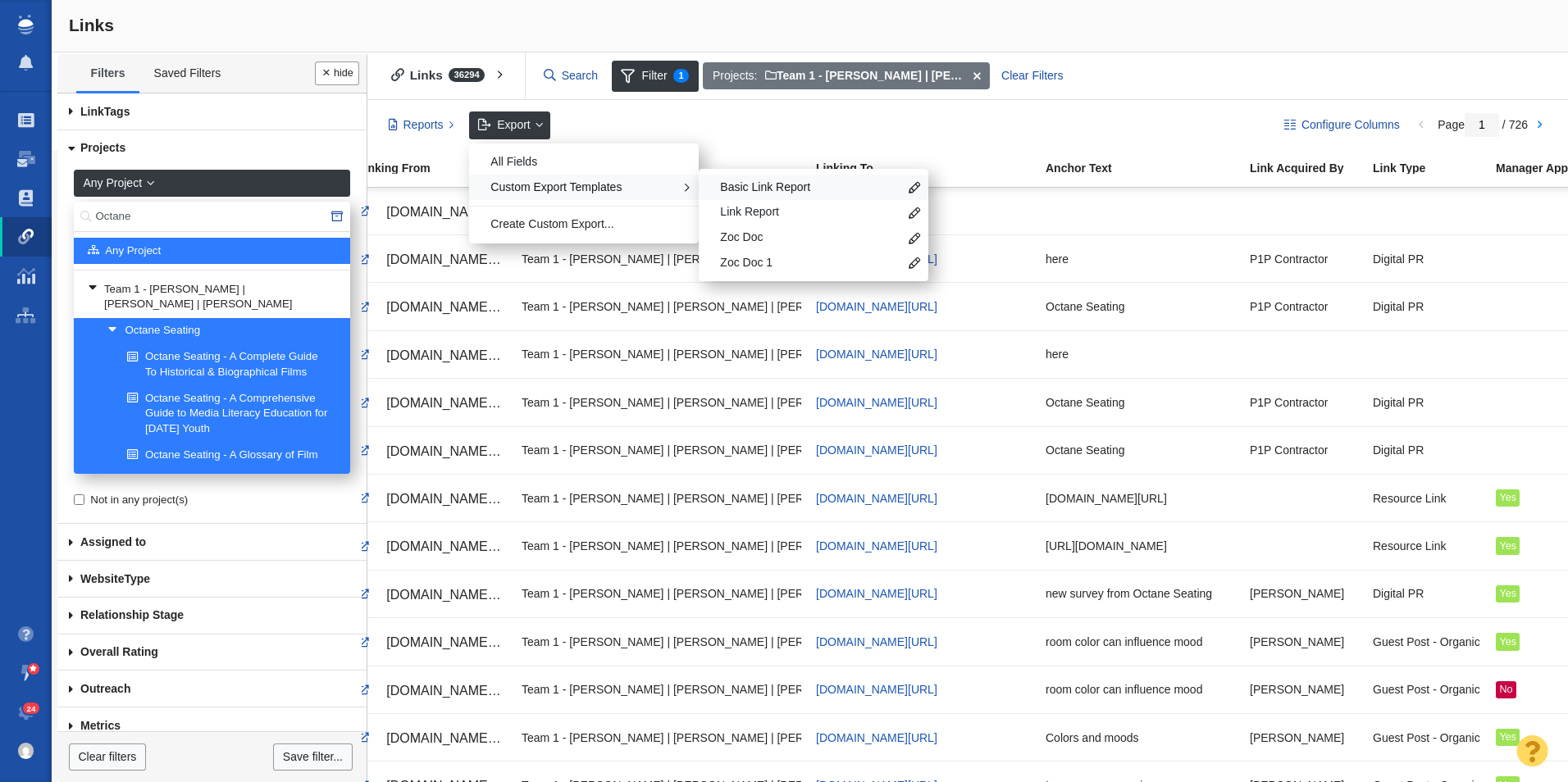
click at [766, 185] on span "Basic Link Report" at bounding box center [809, 187] width 178 height 16
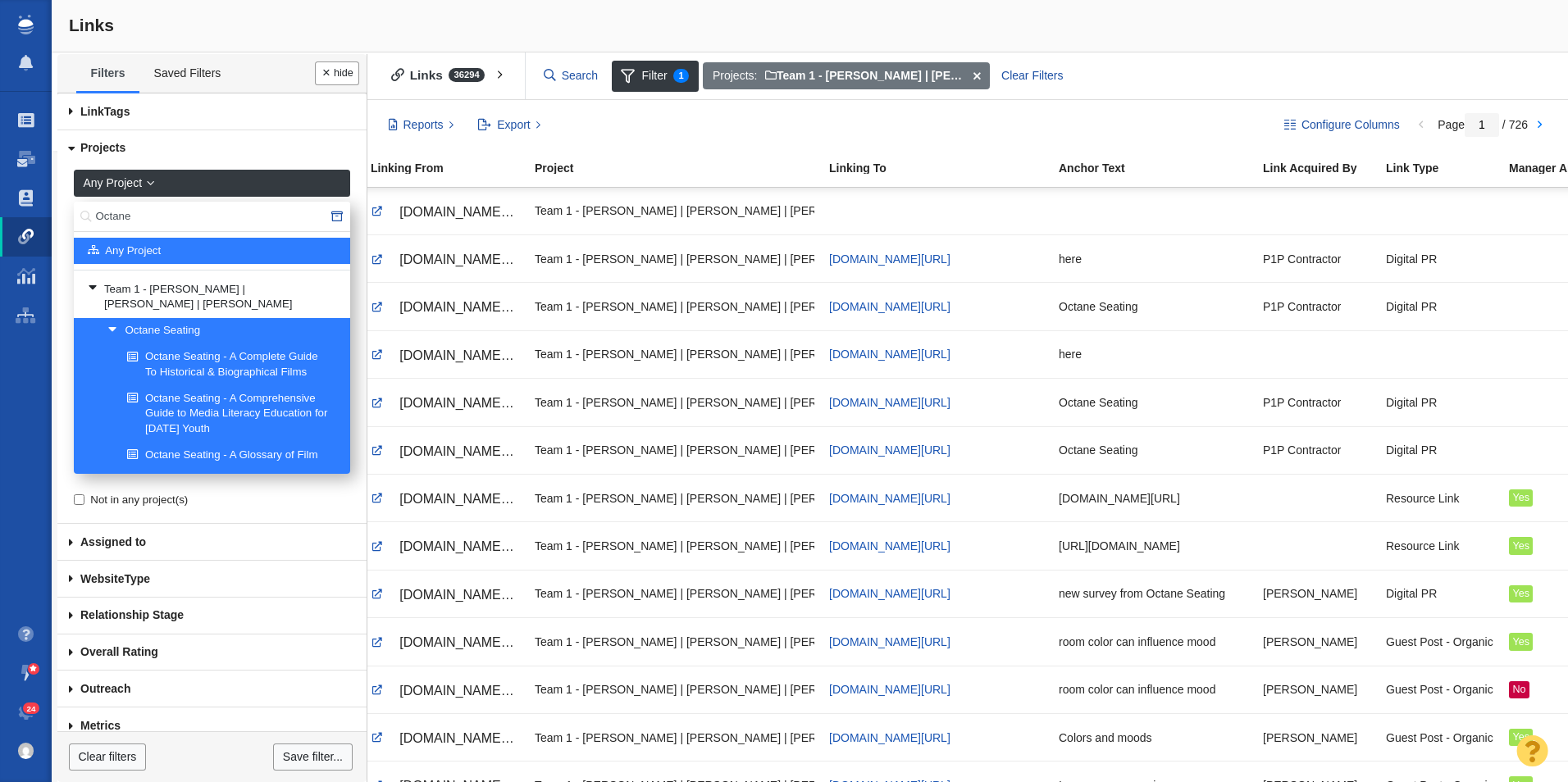
scroll to position [0, 133]
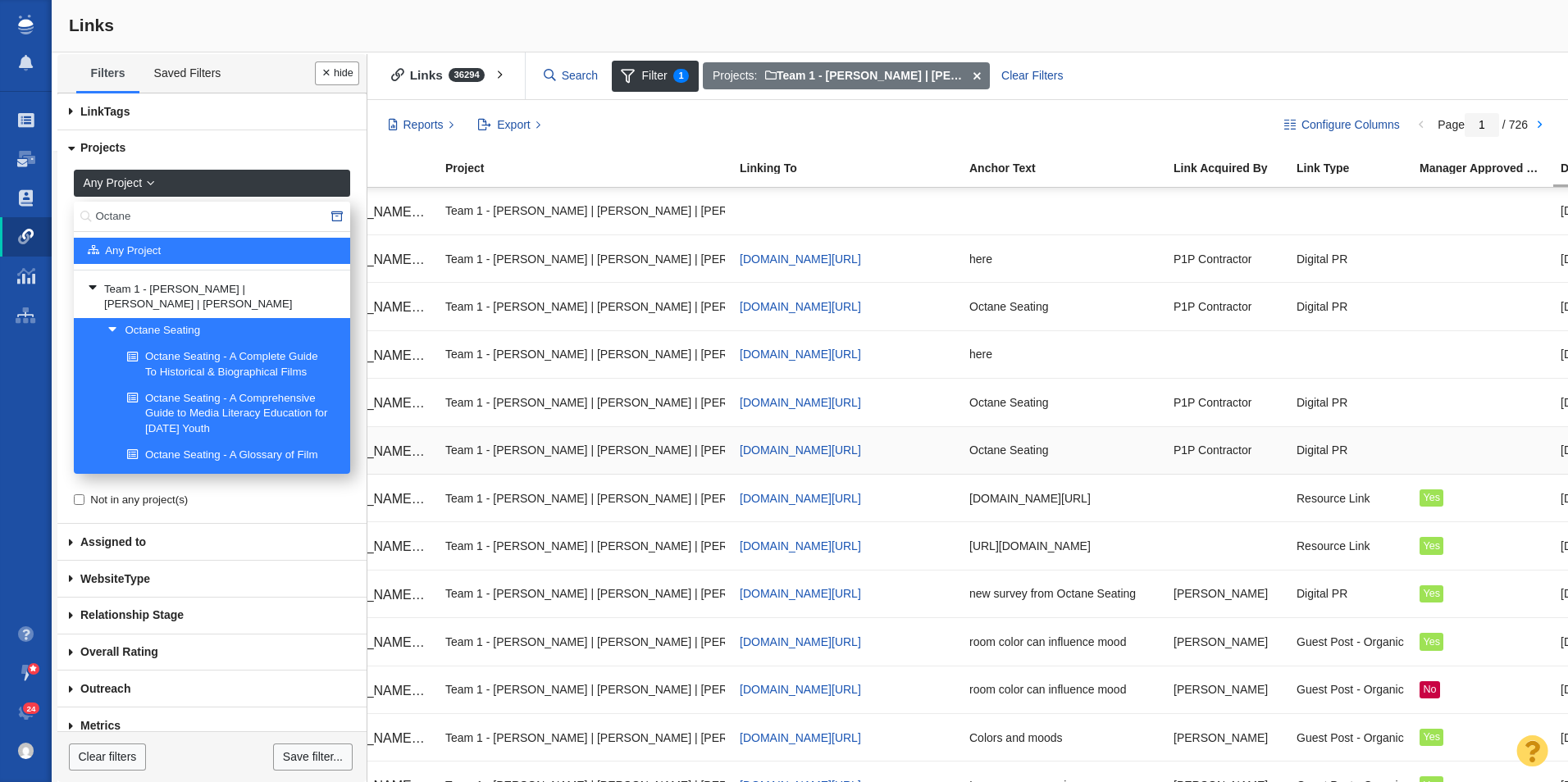
click at [1424, 452] on div at bounding box center [1483, 450] width 127 height 35
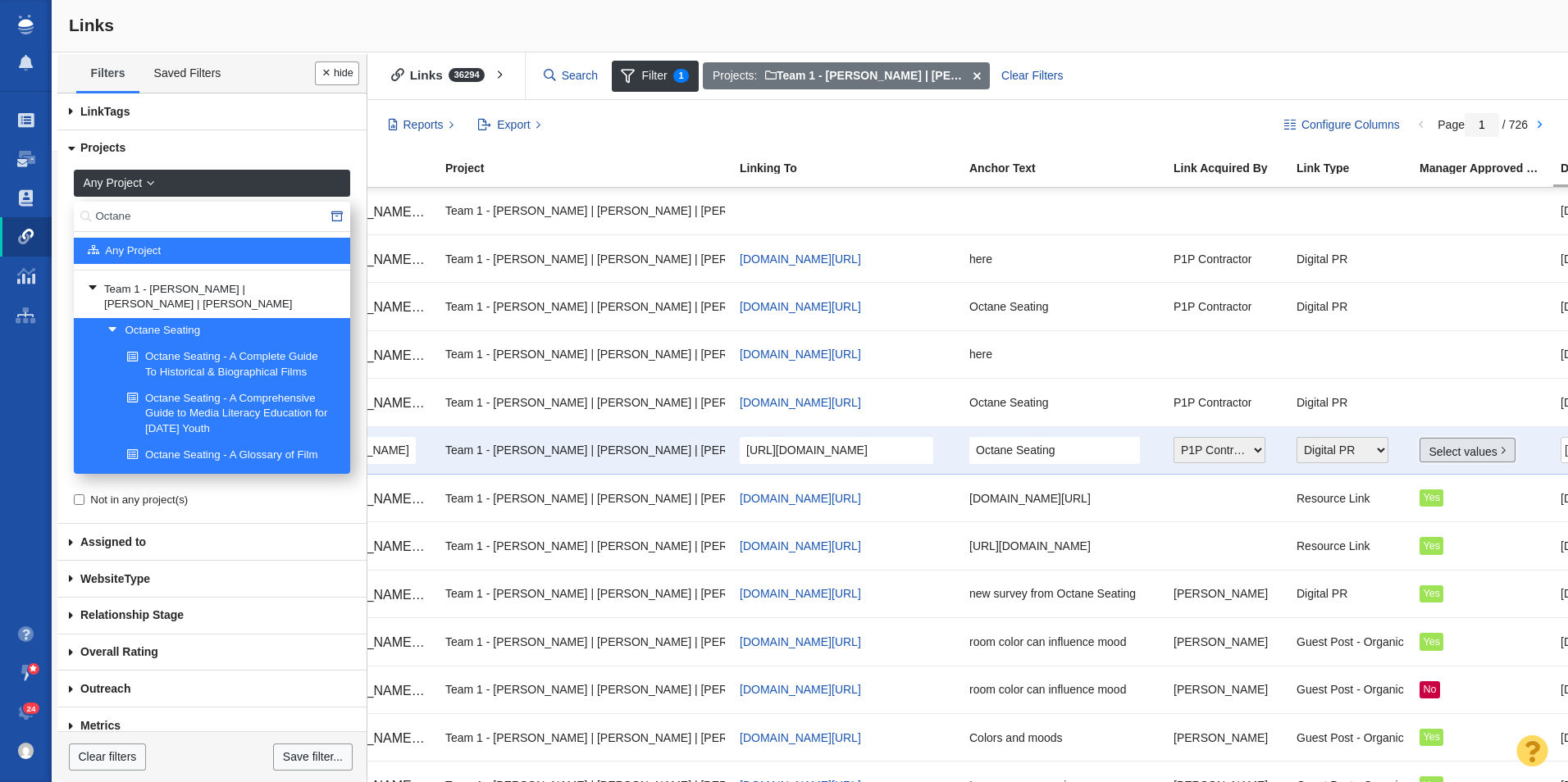
click at [1448, 447] on link "Select values" at bounding box center [1468, 450] width 96 height 25
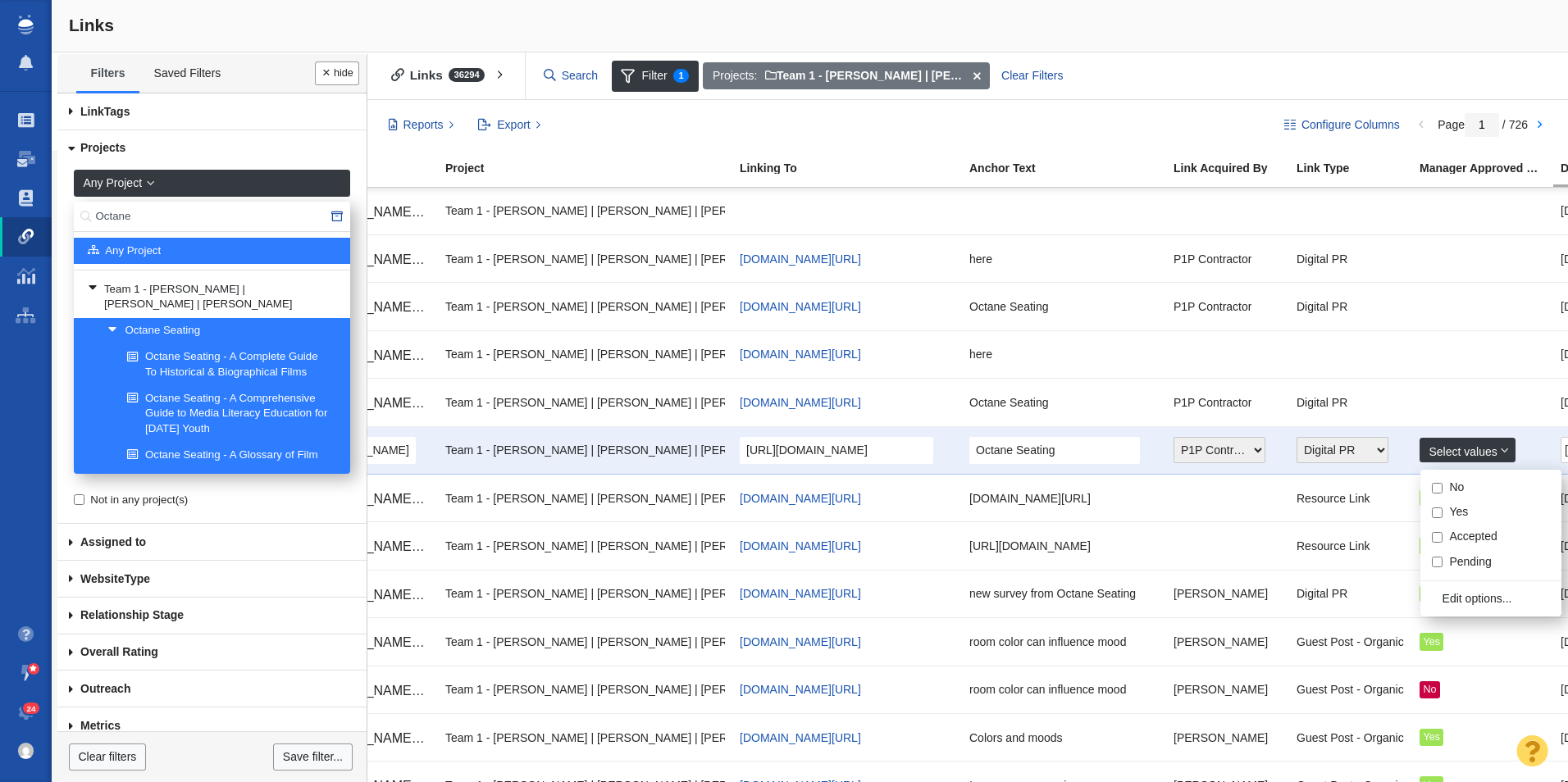
click at [1440, 507] on input "Yes" at bounding box center [1437, 512] width 11 height 11
checkbox input "true"
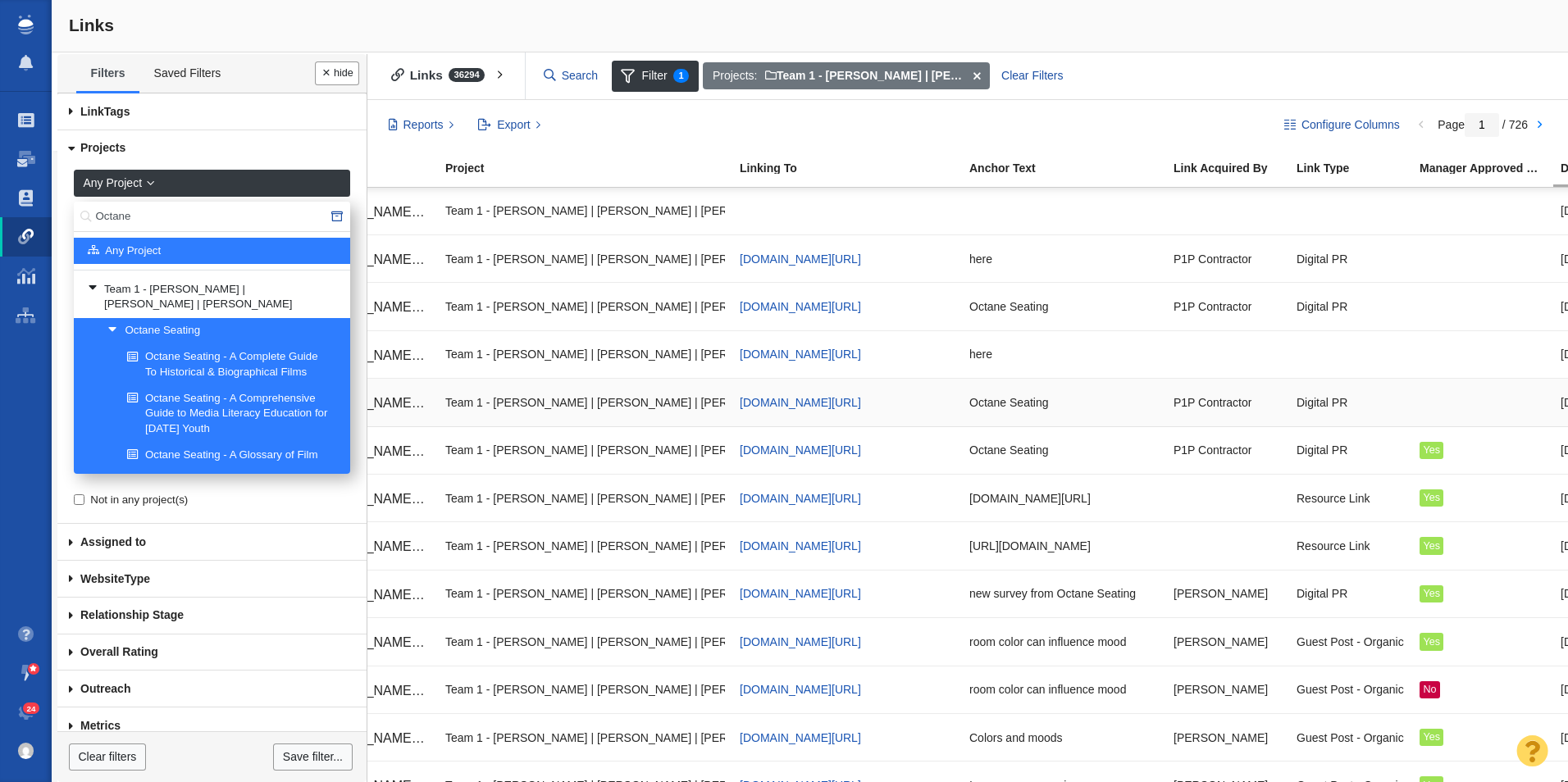
click at [1440, 401] on div at bounding box center [1483, 402] width 127 height 35
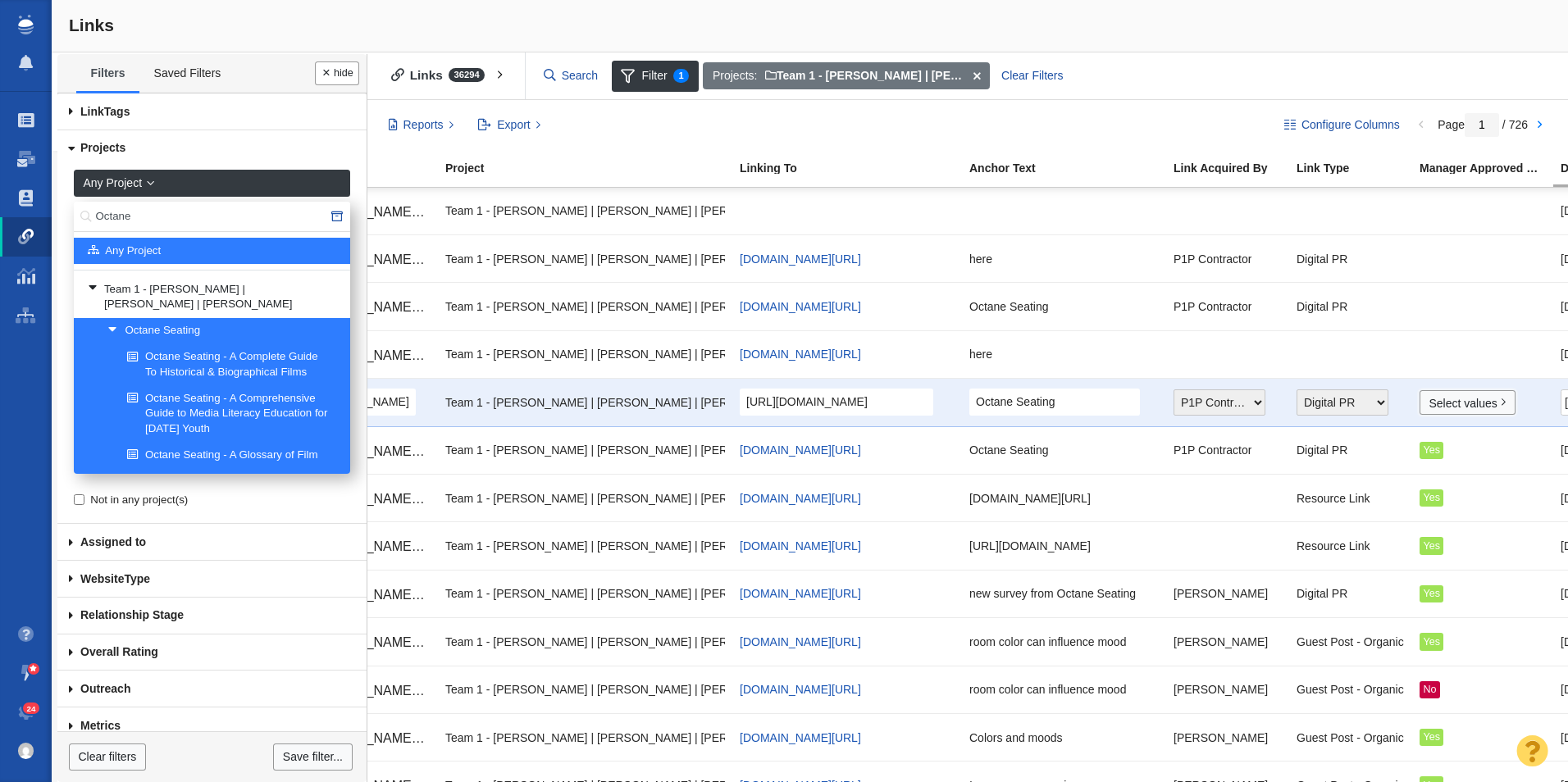
click at [1440, 401] on link "Select values" at bounding box center [1468, 403] width 96 height 25
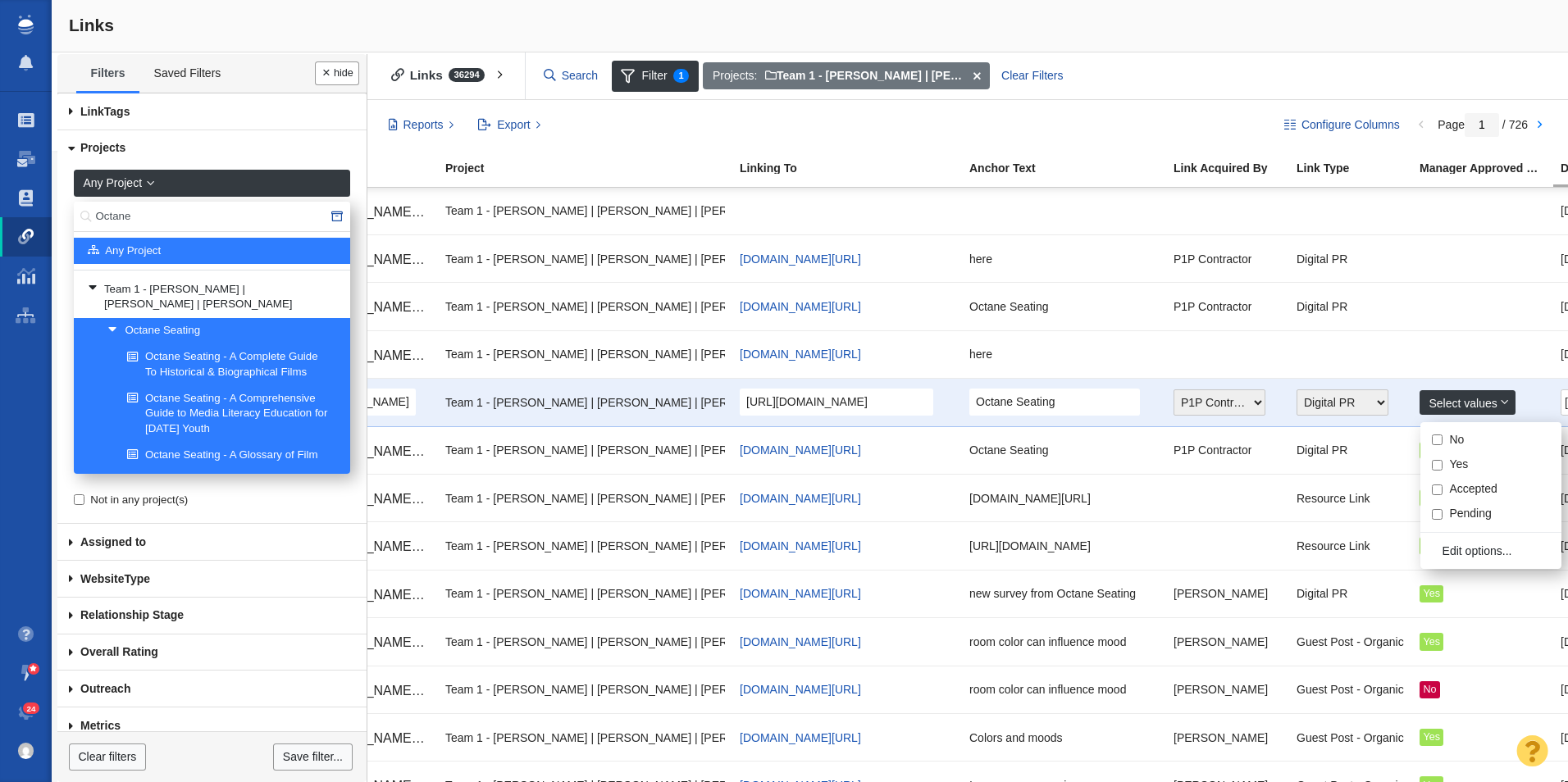
click at [1442, 465] on input "Yes" at bounding box center [1437, 465] width 11 height 11
checkbox input "true"
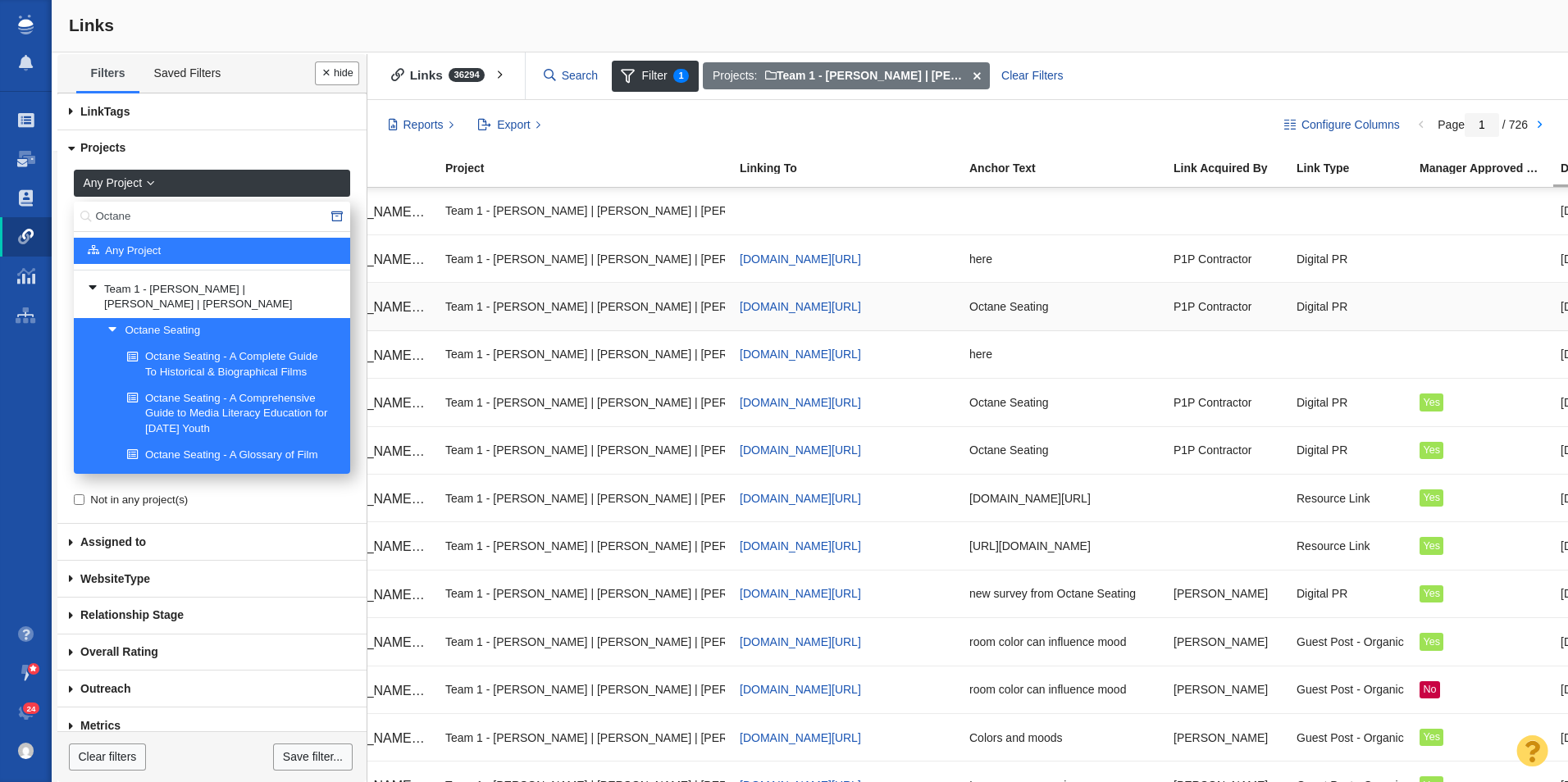
click at [1427, 303] on div at bounding box center [1483, 306] width 127 height 35
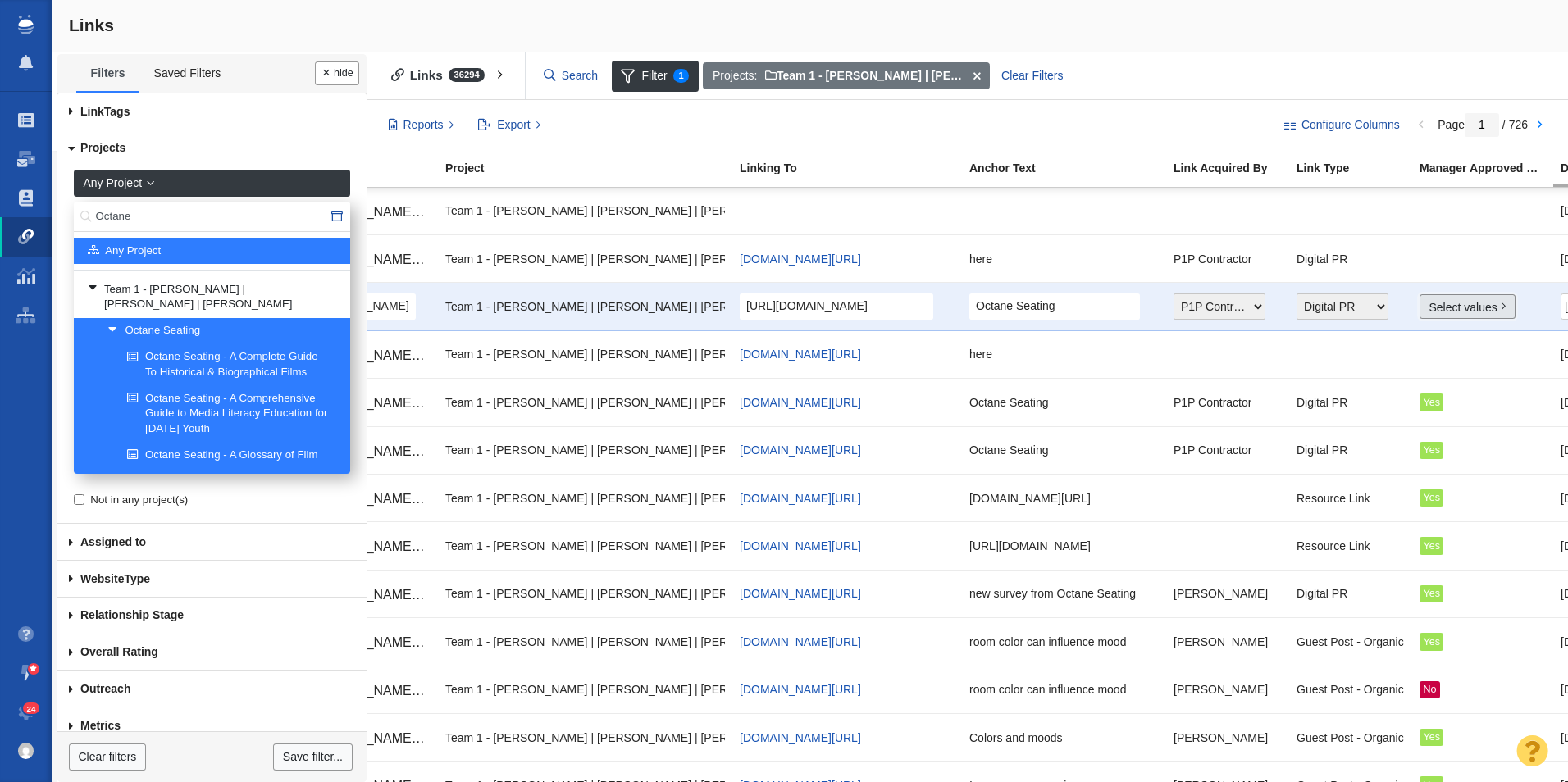
click at [1441, 306] on link "Select values" at bounding box center [1468, 307] width 96 height 25
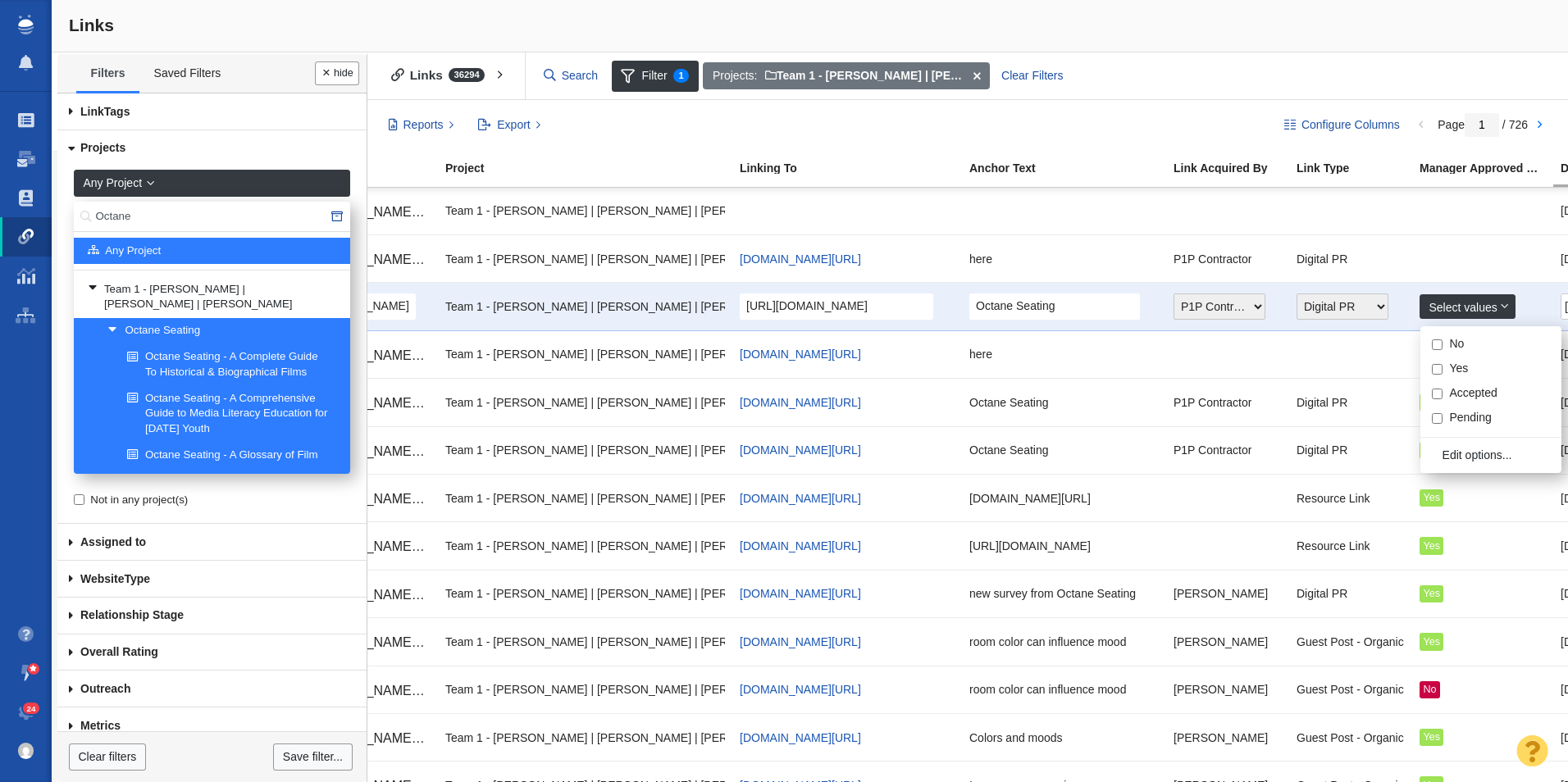
click at [1436, 364] on input "Yes" at bounding box center [1437, 369] width 11 height 11
checkbox input "true"
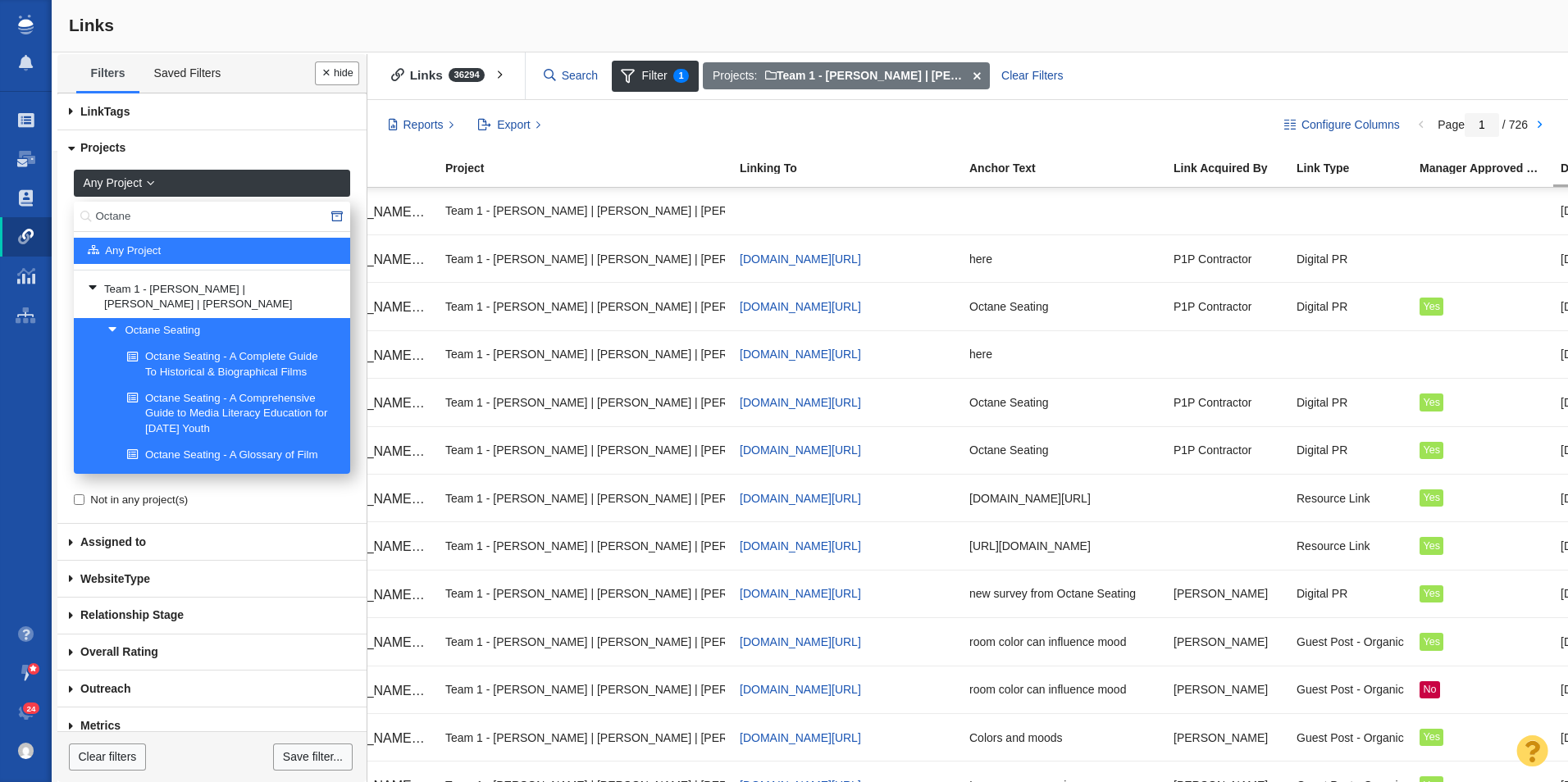
click at [1435, 266] on div at bounding box center [1483, 258] width 127 height 35
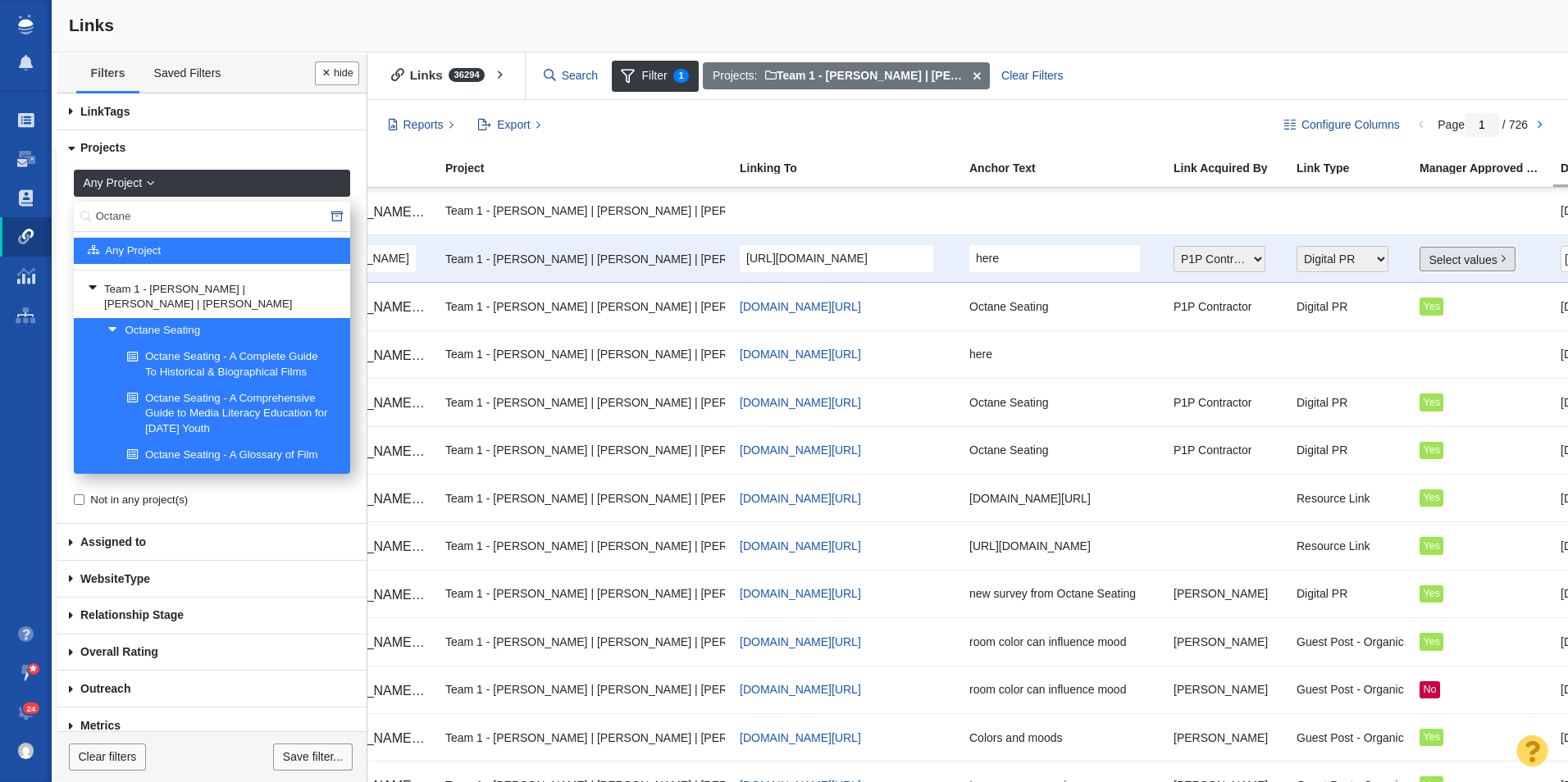
click at [1435, 255] on link "Select values" at bounding box center [1468, 259] width 96 height 25
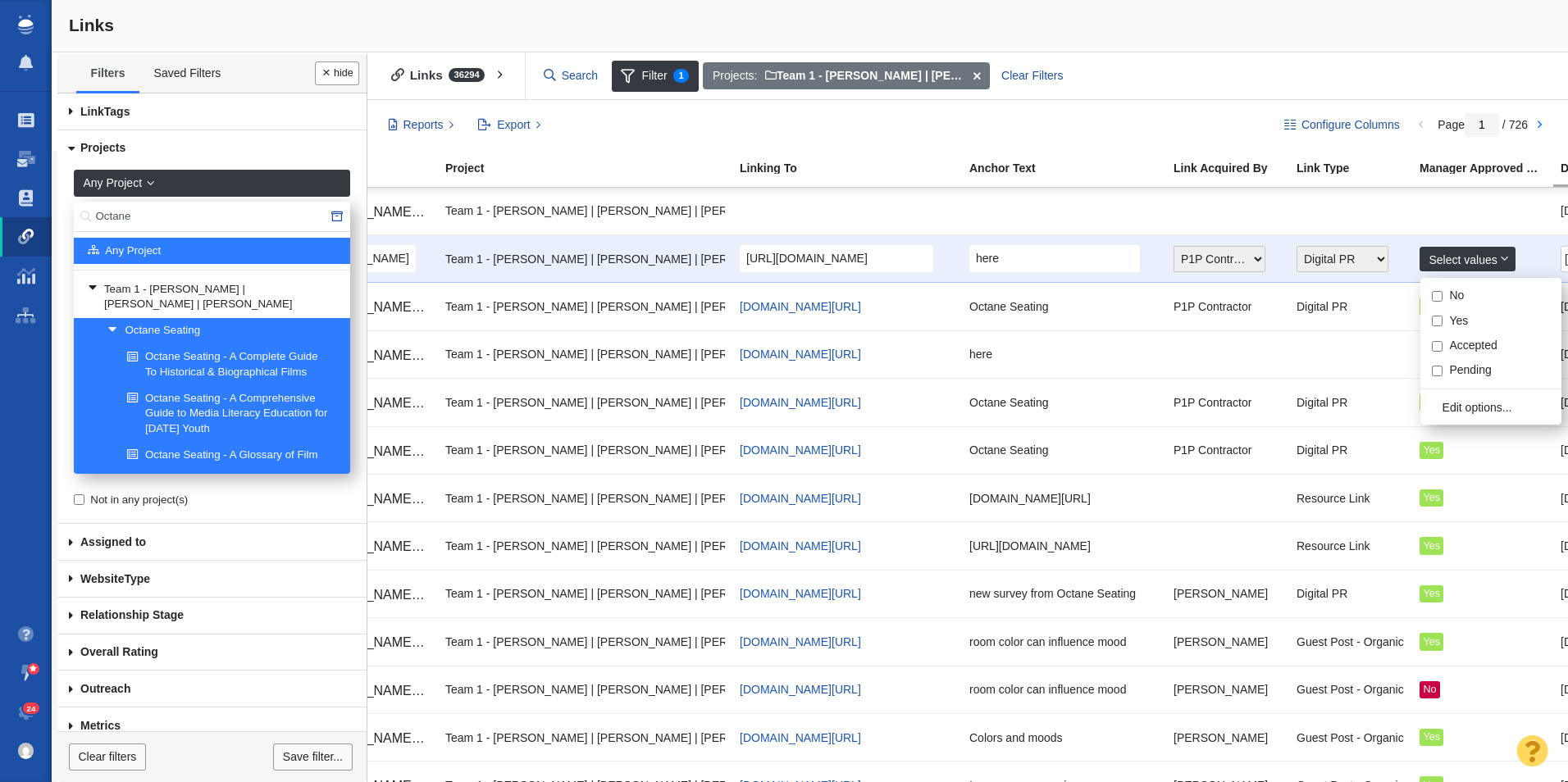
click at [1439, 318] on input "Yes" at bounding box center [1437, 321] width 11 height 11
checkbox input "true"
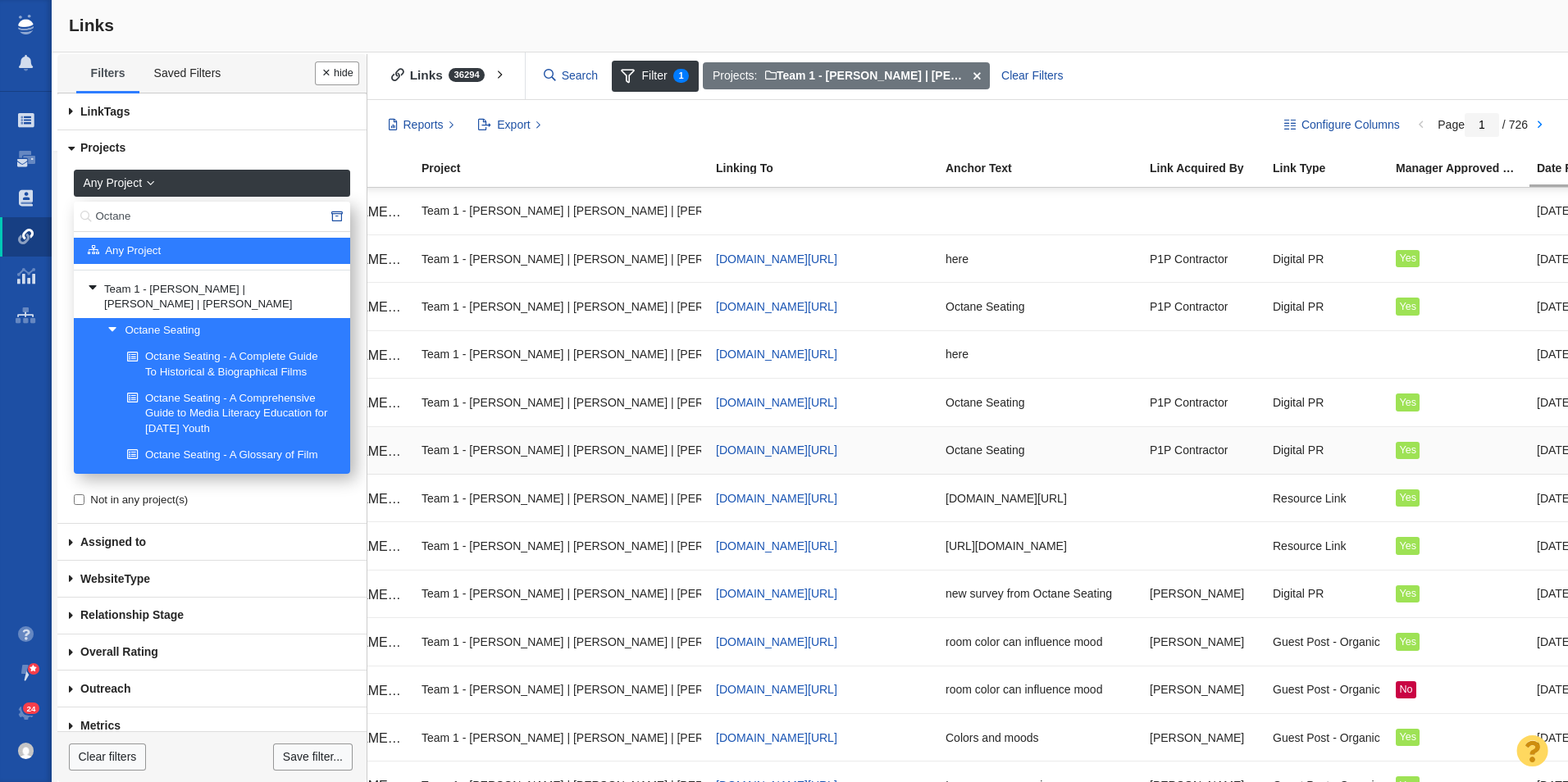
scroll to position [0, 165]
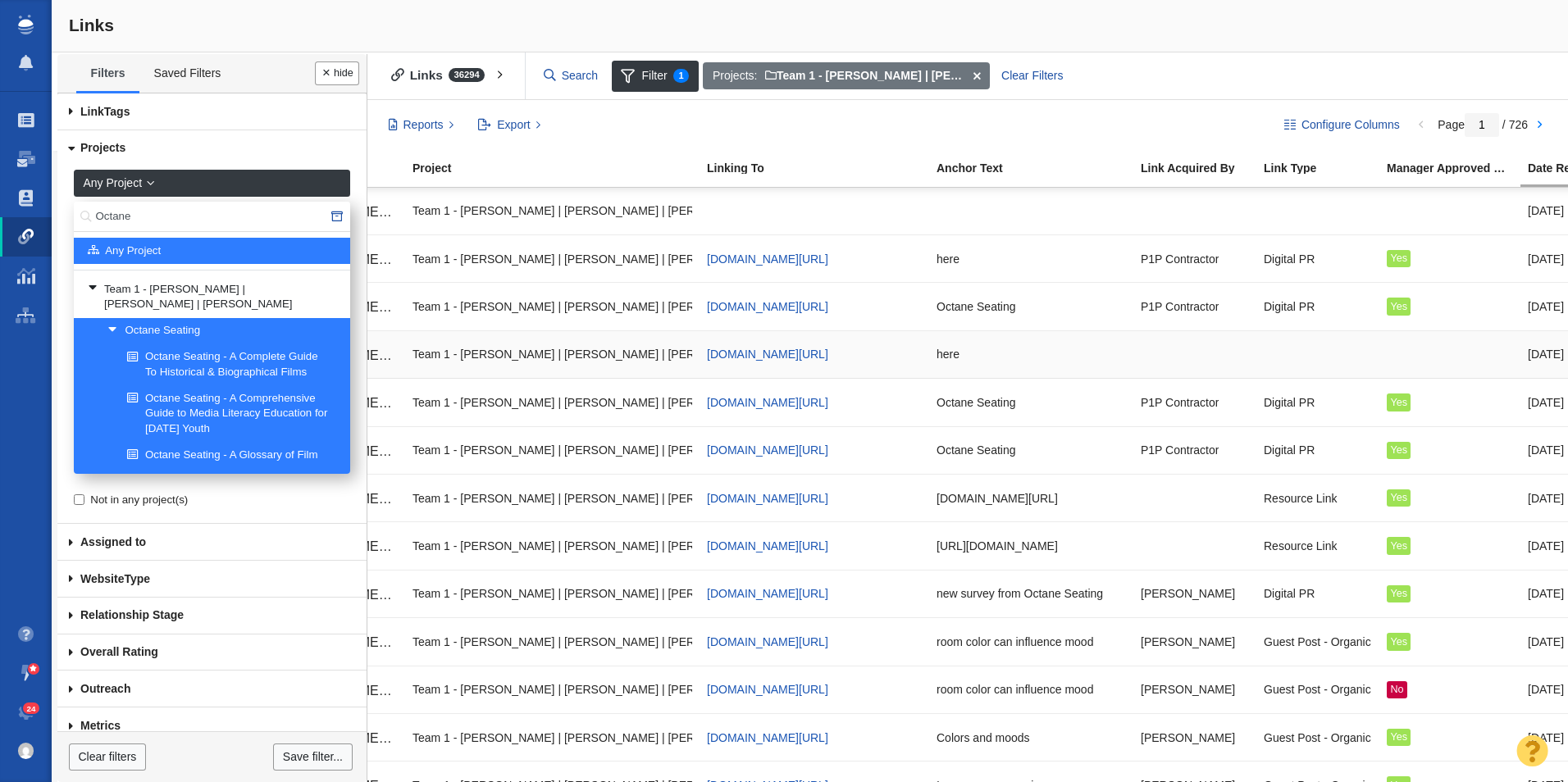
click at [1373, 335] on td at bounding box center [1319, 354] width 123 height 48
click at [1388, 349] on div at bounding box center [784, 391] width 1568 height 782
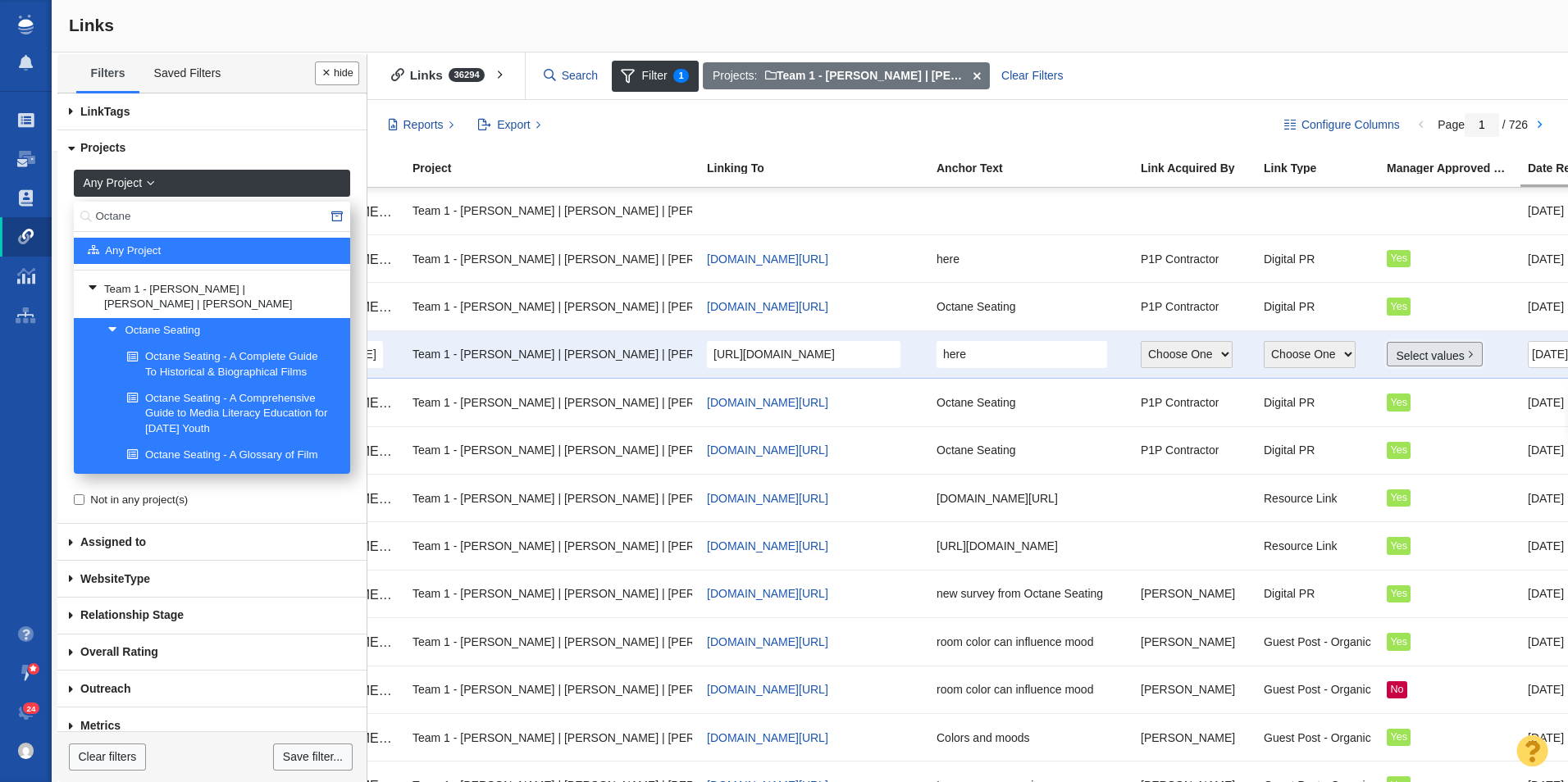
click at [1426, 357] on link "Select values" at bounding box center [1435, 354] width 96 height 25
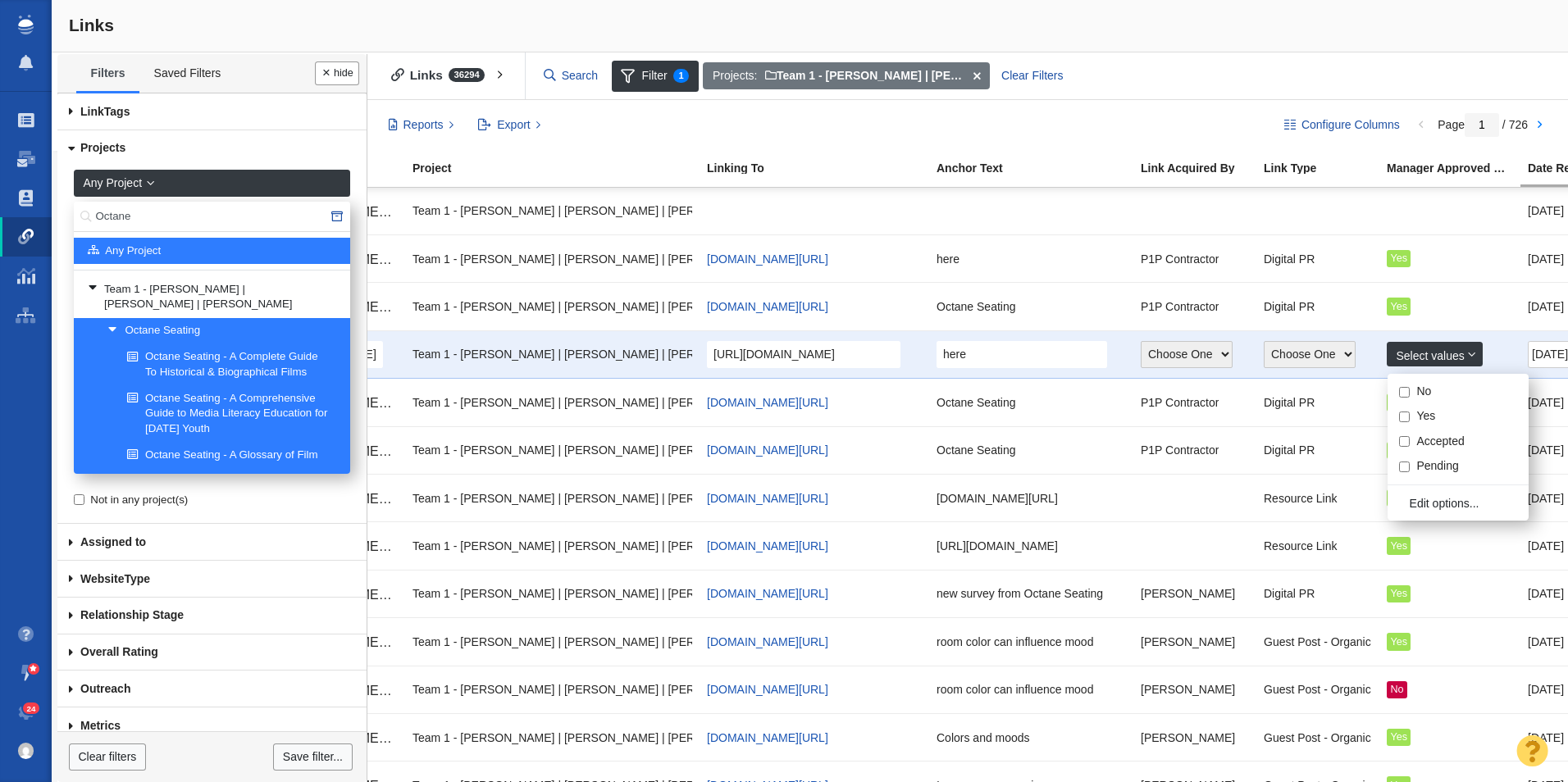
click at [1403, 387] on input "No" at bounding box center [1404, 392] width 11 height 11
checkbox input "true"
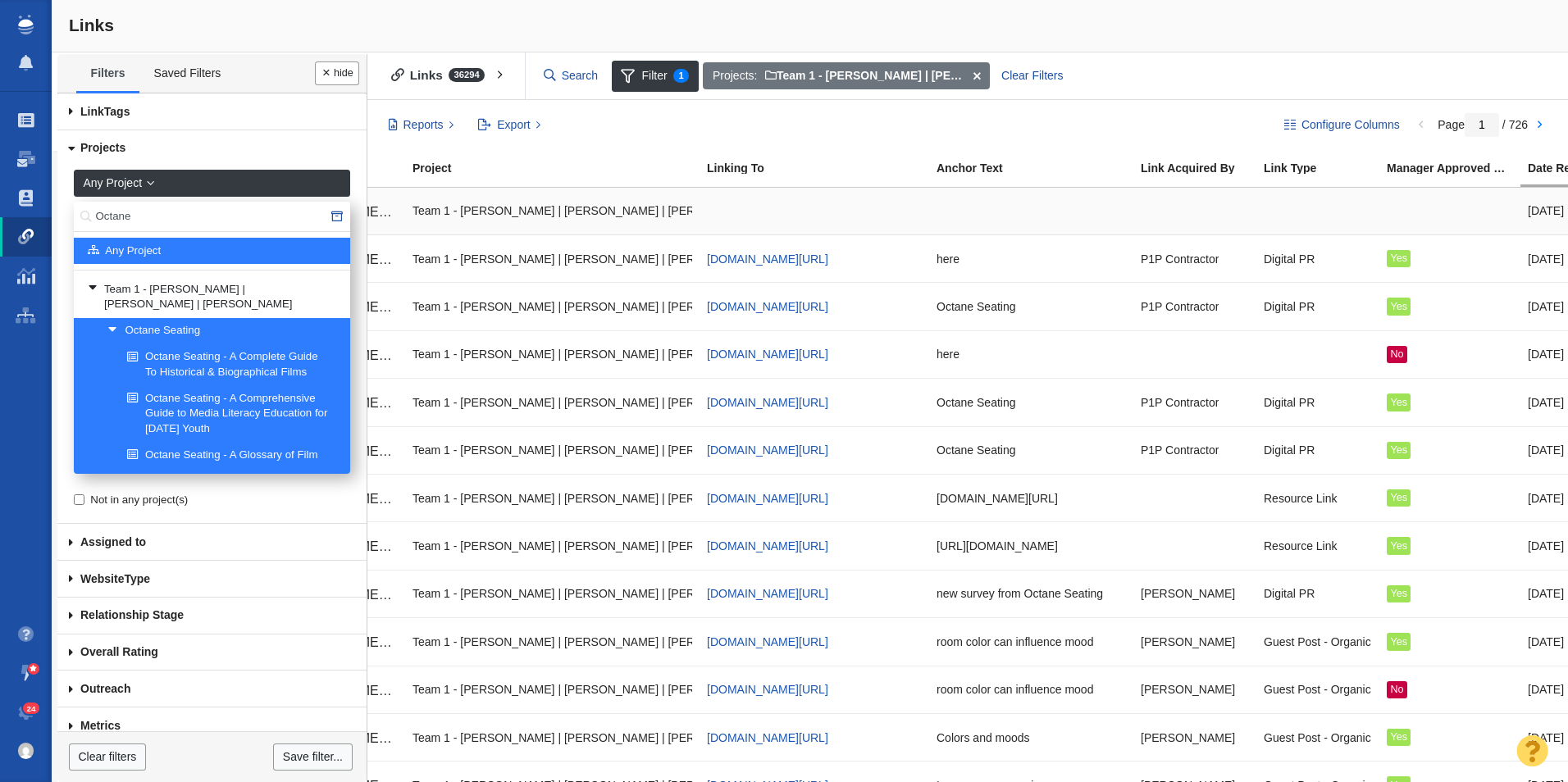
click at [1406, 218] on div at bounding box center [1450, 211] width 127 height 35
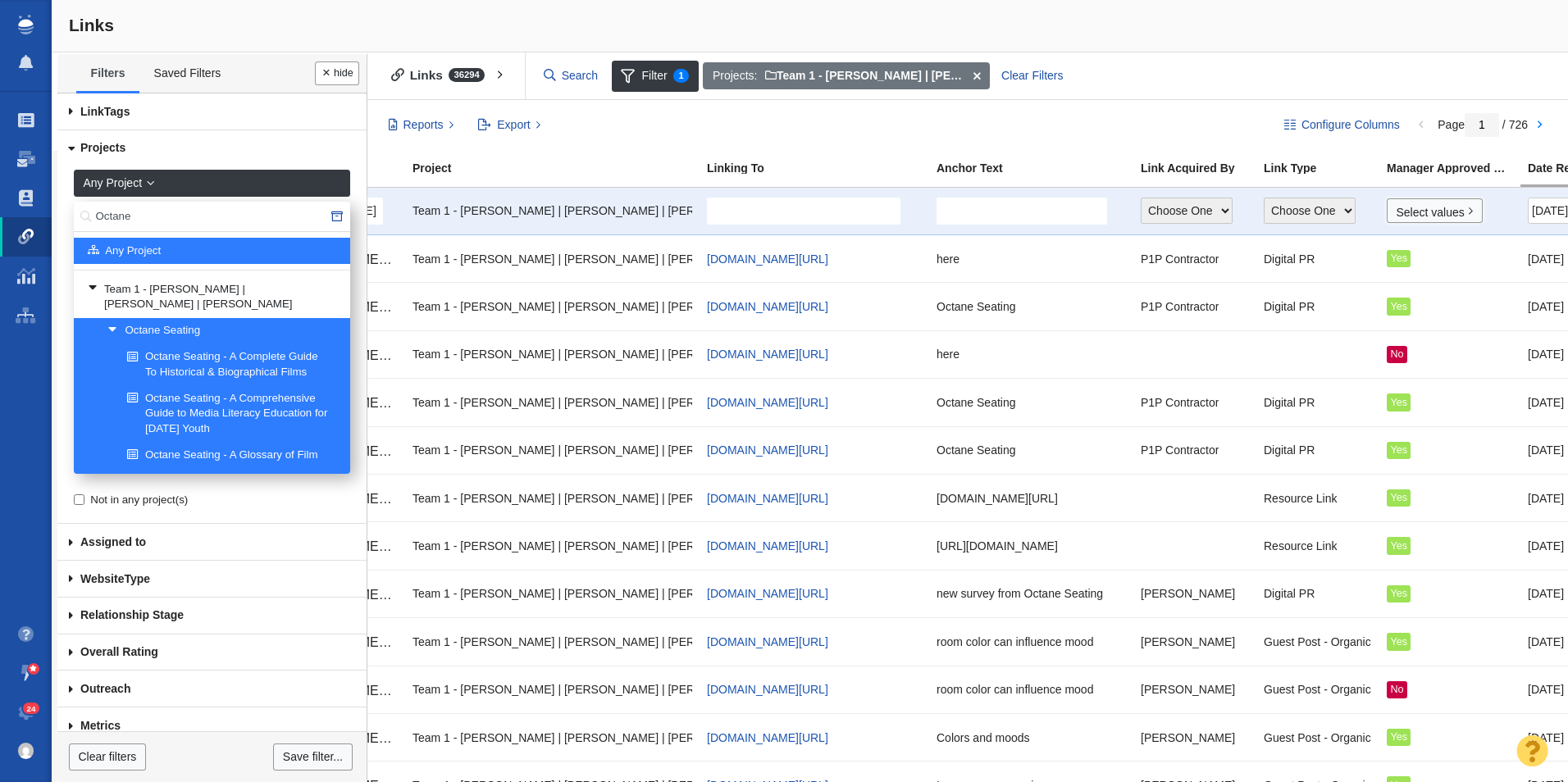
click at [1406, 211] on link "Select values" at bounding box center [1435, 211] width 96 height 25
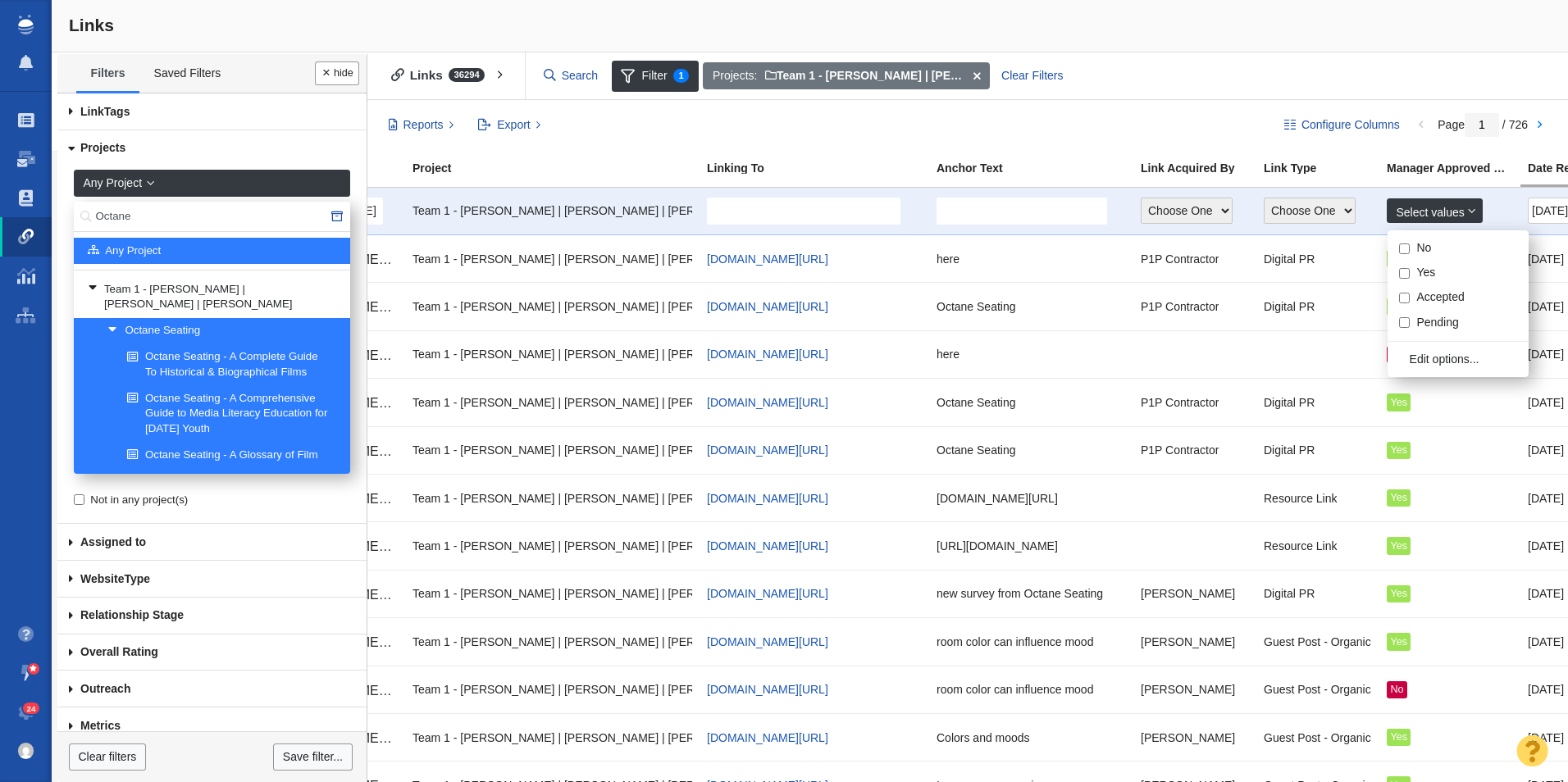
click at [1405, 255] on div "No Yes Accepted Pending" at bounding box center [1458, 285] width 141 height 99
click at [1405, 250] on input "No" at bounding box center [1404, 248] width 11 height 11
checkbox input "true"
